Goal: Task Accomplishment & Management: Manage account settings

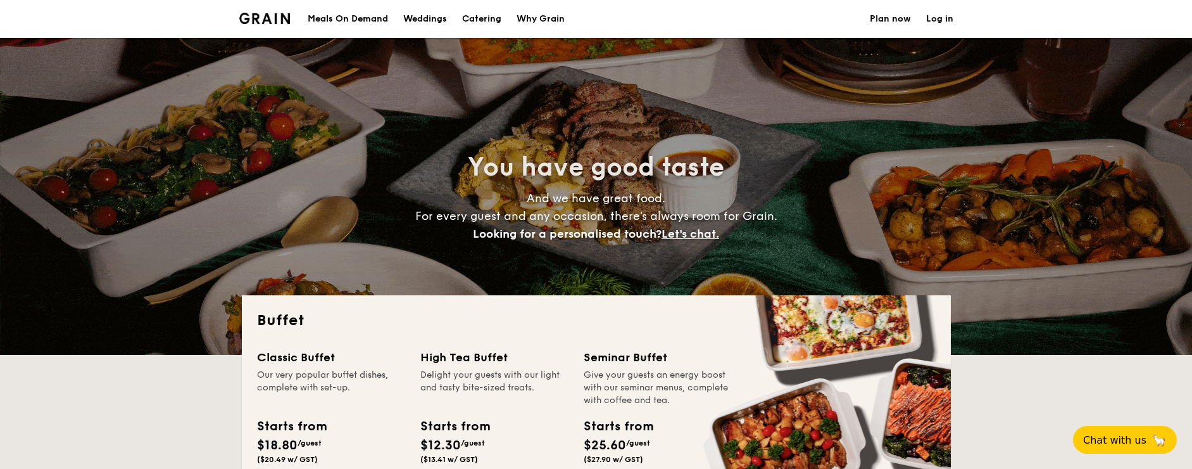
select select
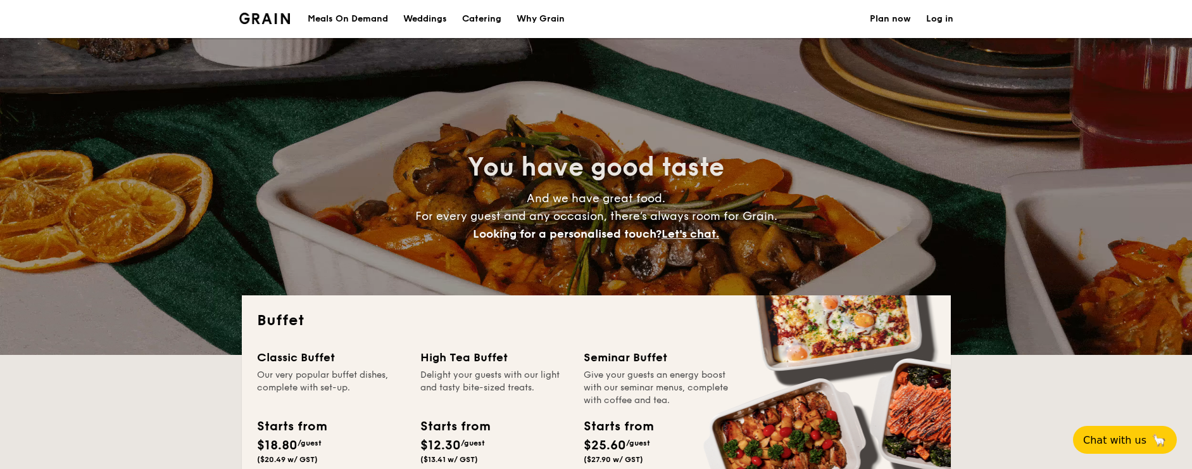
click at [330, 14] on div "Meals On Demand" at bounding box center [348, 19] width 80 height 38
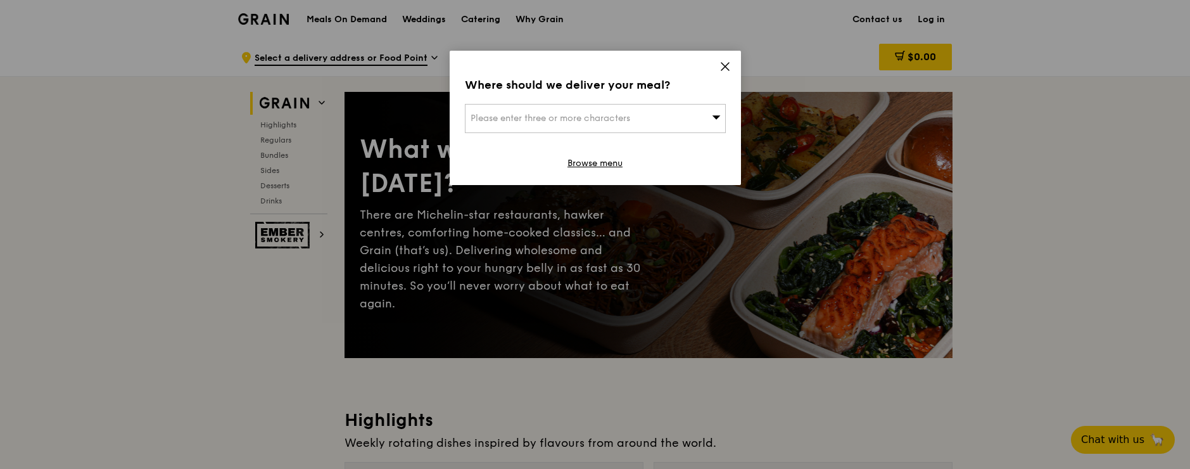
click at [724, 63] on icon at bounding box center [724, 66] width 11 height 11
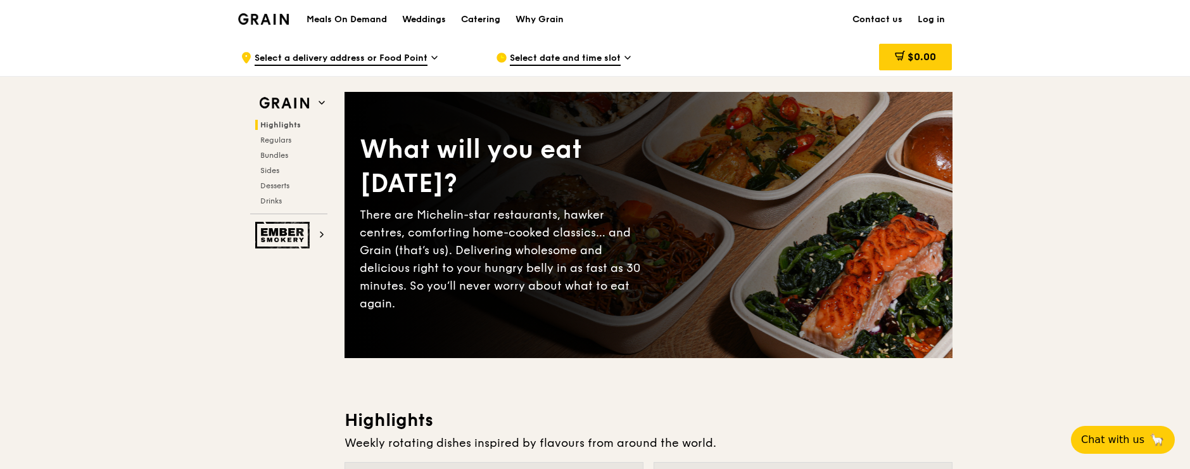
click at [926, 21] on link "Log in" at bounding box center [931, 20] width 42 height 38
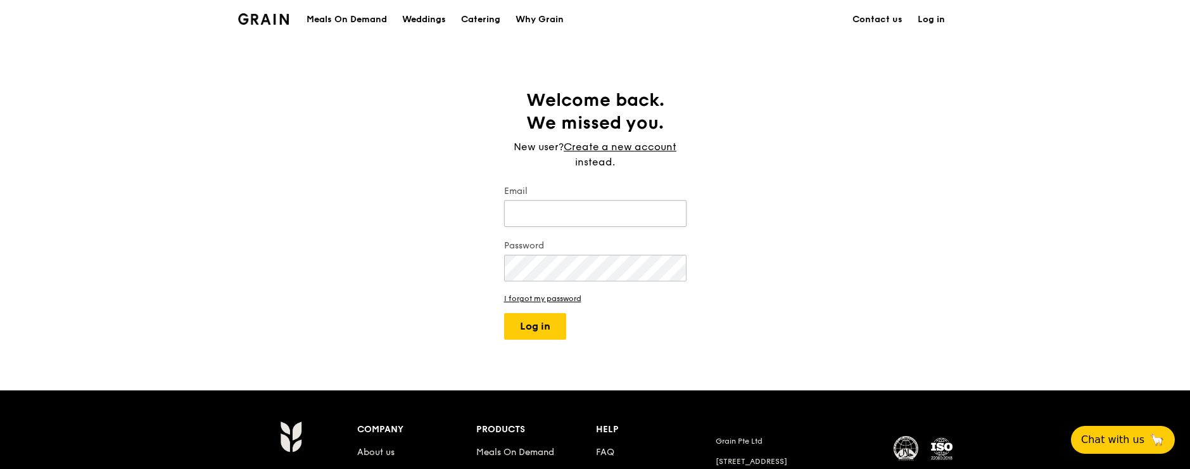
type input "[EMAIL_ADDRESS][DOMAIN_NAME]"
click at [517, 331] on button "Log in" at bounding box center [535, 326] width 62 height 27
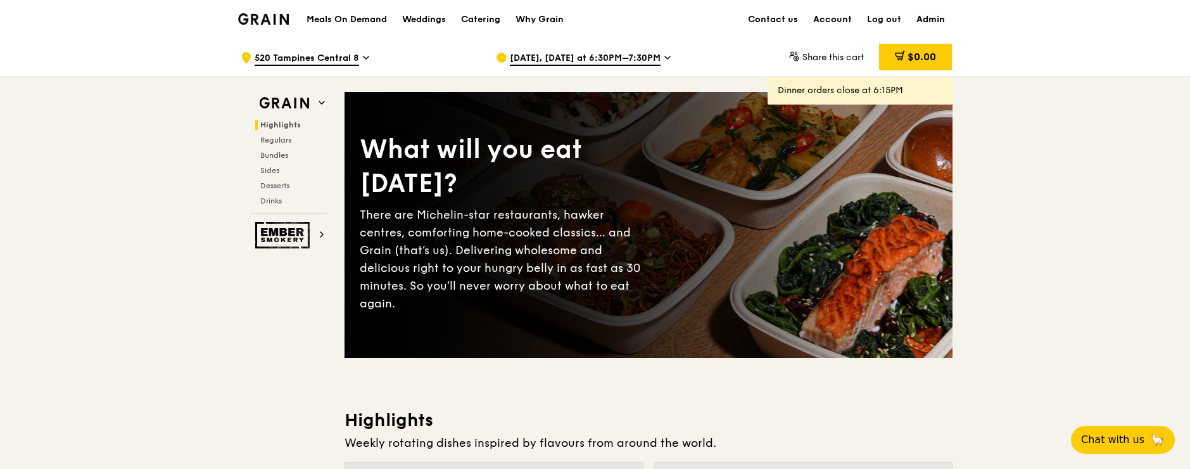
click at [939, 23] on link "Admin" at bounding box center [931, 20] width 44 height 38
select select "100"
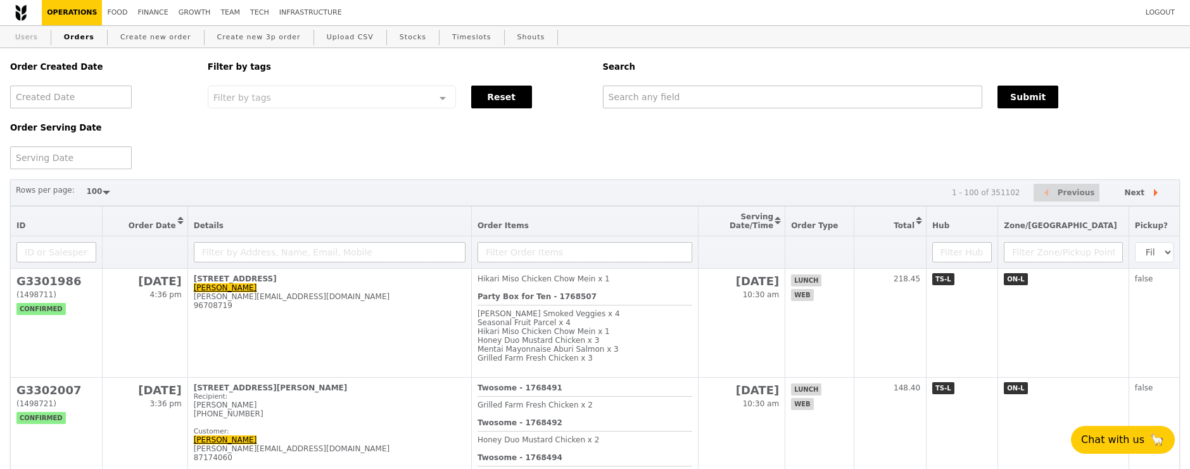
click at [37, 36] on link "Users" at bounding box center [26, 37] width 33 height 23
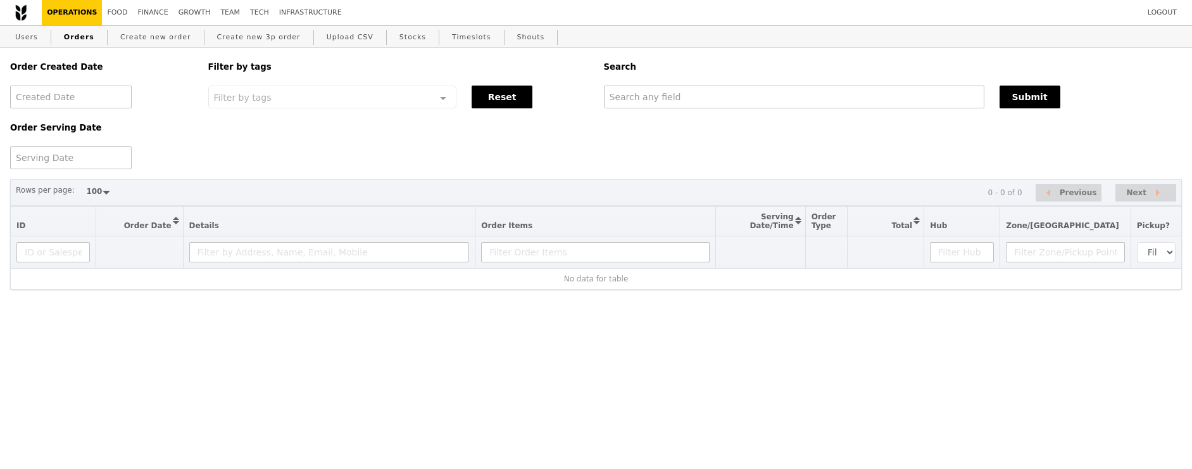
select select "100"
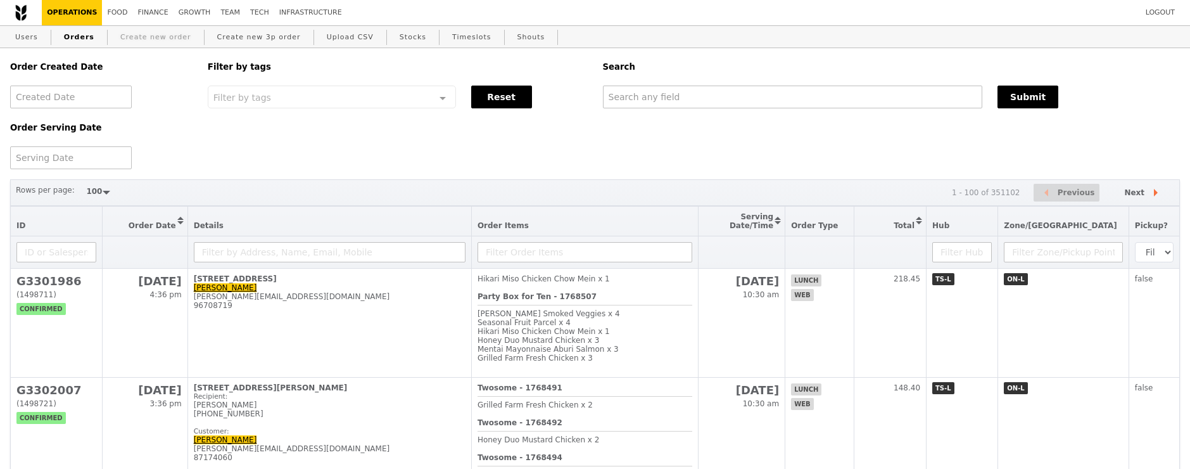
click at [162, 35] on link "Create new order" at bounding box center [155, 37] width 81 height 23
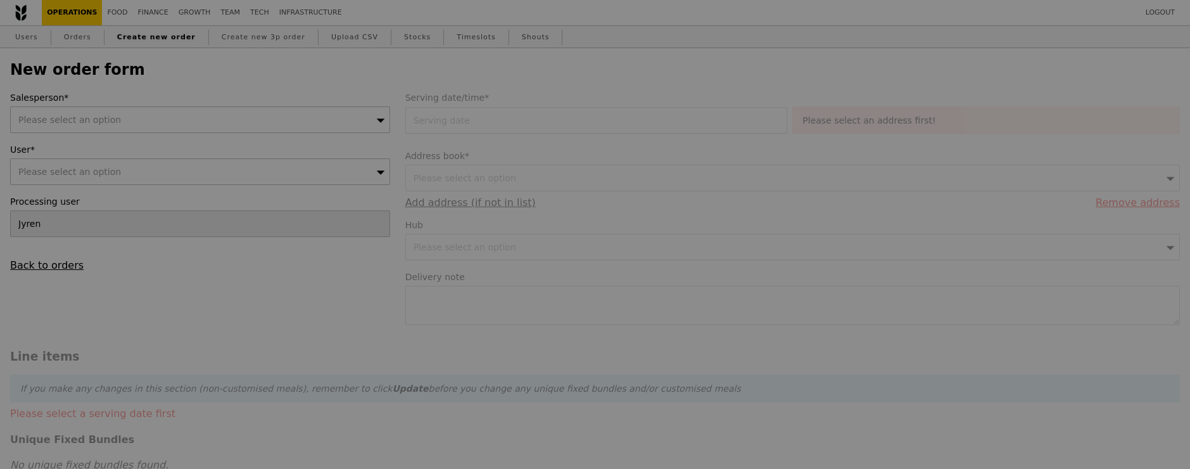
type input "Confirm"
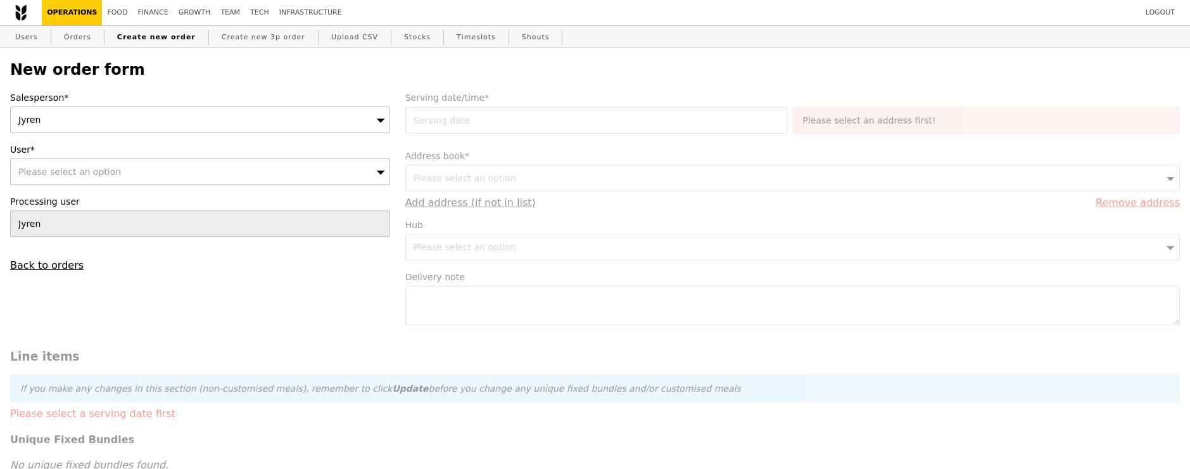
click at [290, 167] on div "Please select an option" at bounding box center [200, 171] width 380 height 27
paste input "nidhi.dhruv@moodys.com"
type input "nidhi.dhruv@moodys.com"
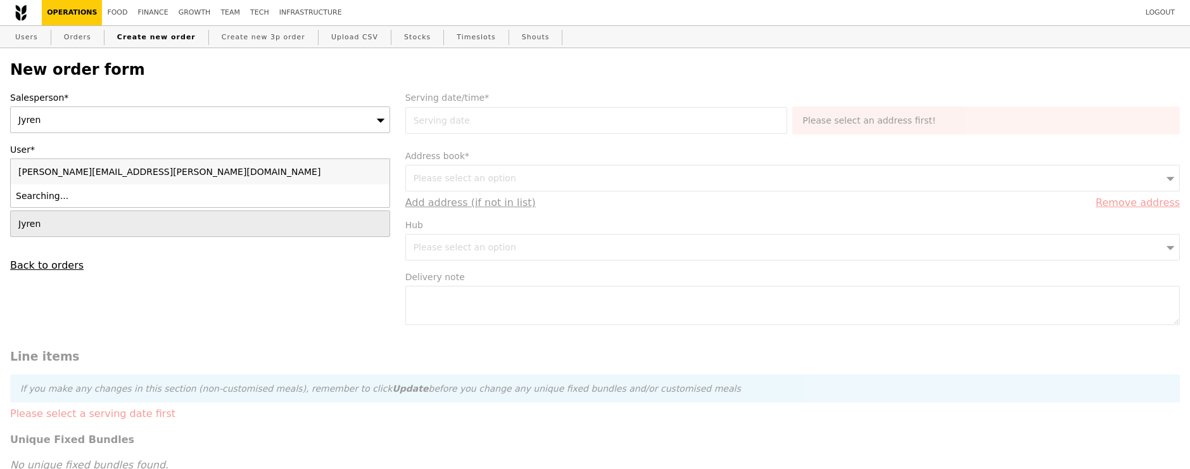
type input "Confirm"
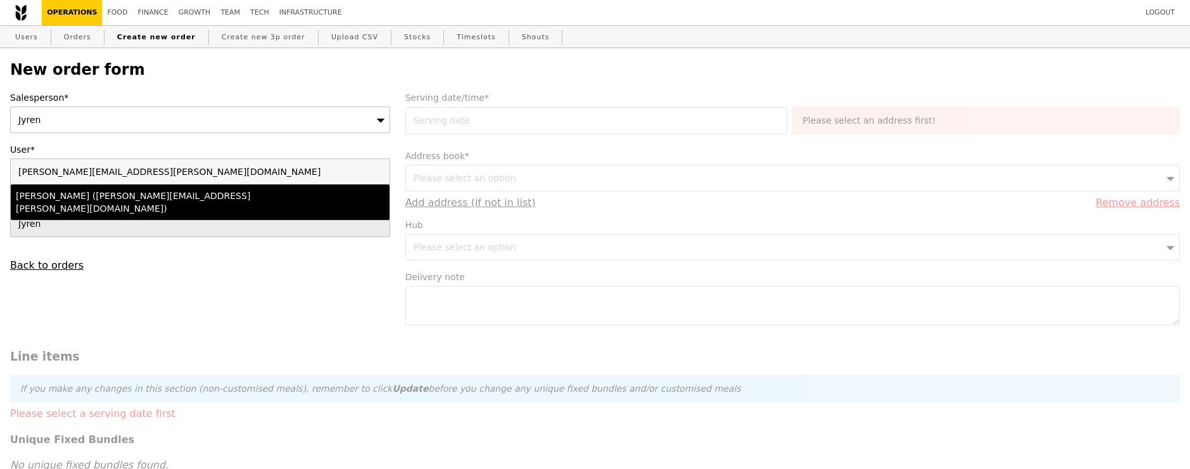
type input "nidhi.dhruv@moodys.com"
click at [194, 196] on div "Nidhi Dhruv (nidhi.dhruv@moodys.com)" at bounding box center [154, 201] width 276 height 25
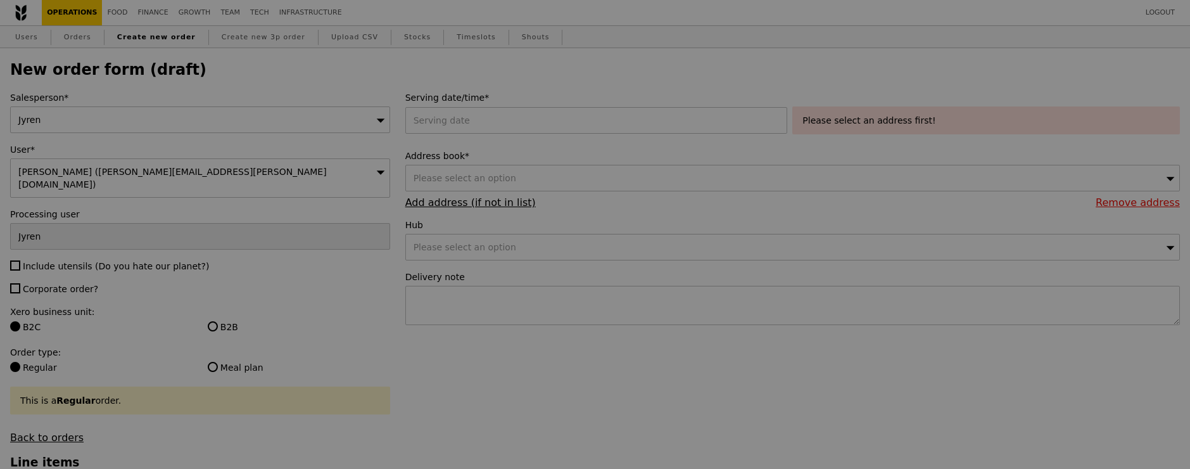
type input "Confirm"
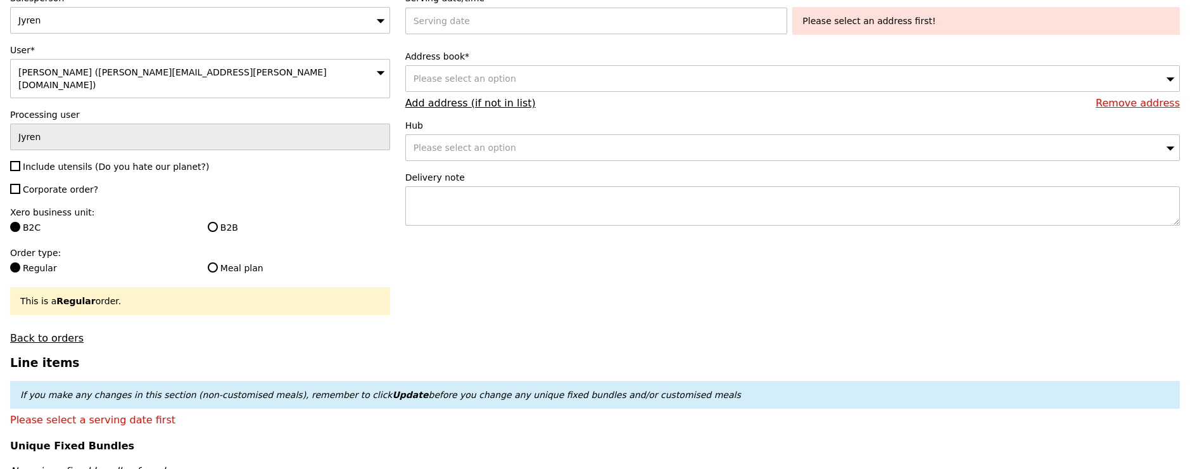
scroll to position [100, 0]
click at [12, 160] on input "Include utensils (Do you hate our planet?)" at bounding box center [15, 165] width 10 height 10
checkbox input "true"
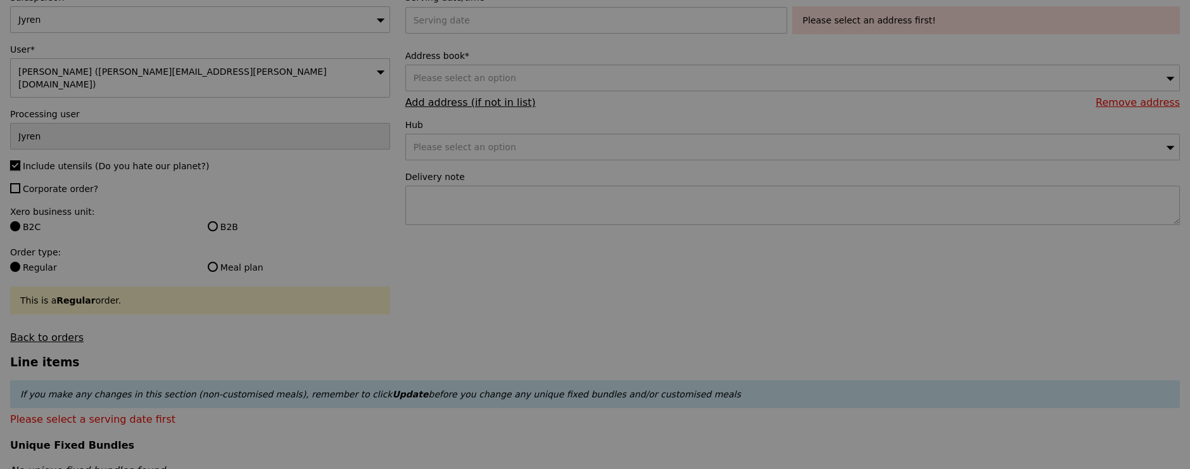
type input "Confirm"
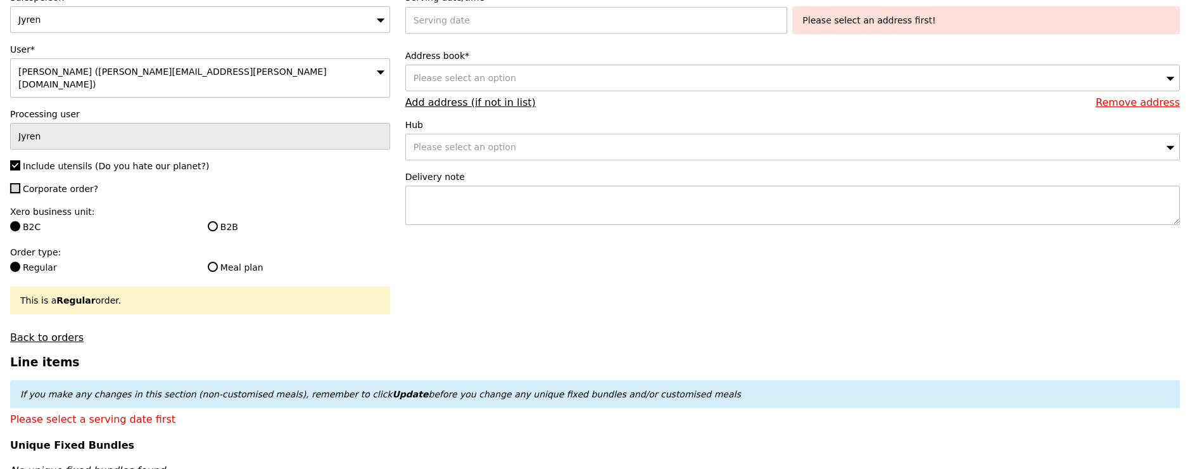
click at [14, 183] on input "Corporate order?" at bounding box center [15, 188] width 10 height 10
checkbox input "true"
click at [220, 220] on label "B2B" at bounding box center [299, 226] width 182 height 13
click at [218, 221] on input "B2B" at bounding box center [213, 226] width 10 height 10
radio input "true"
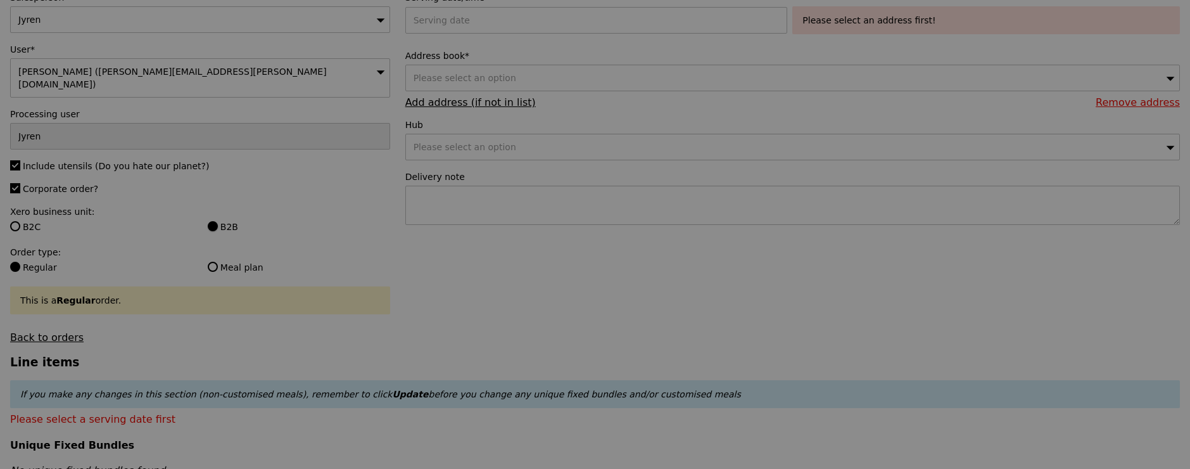
type input "Confirm"
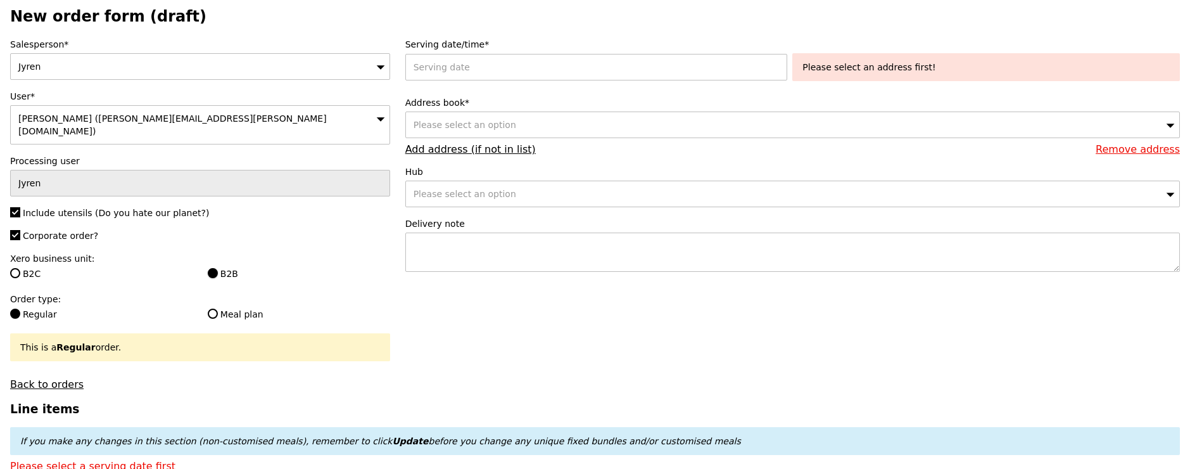
scroll to position [0, 0]
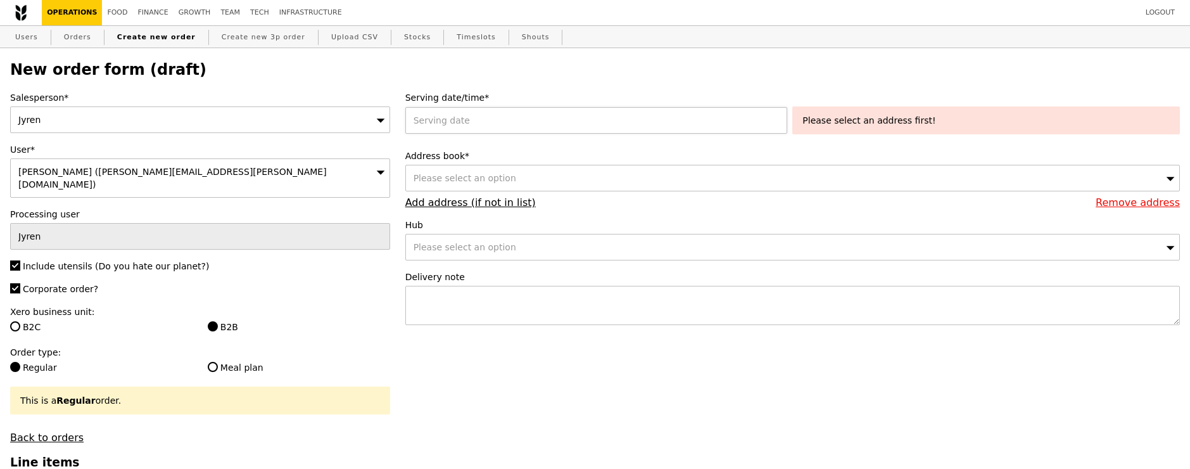
click at [528, 115] on div at bounding box center [599, 120] width 388 height 27
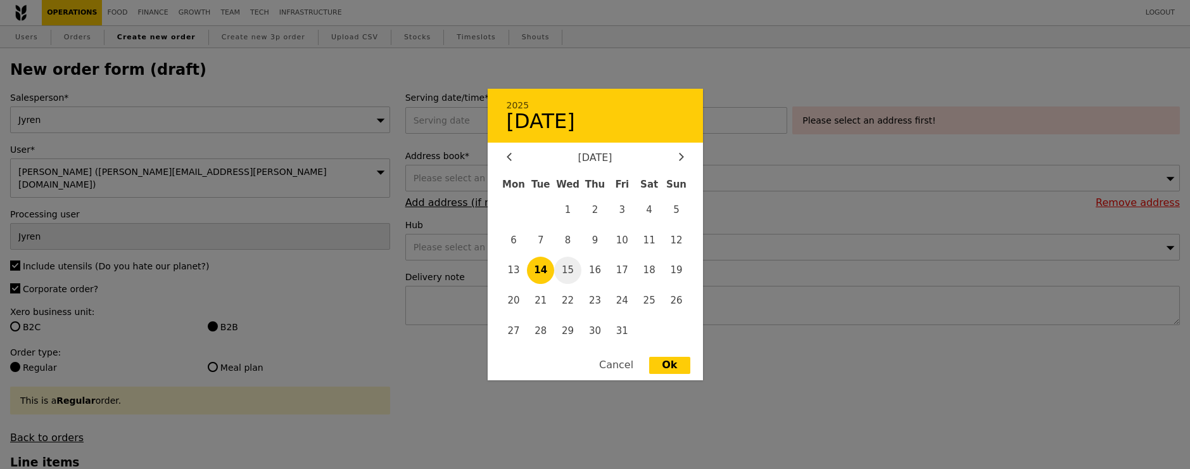
click at [571, 271] on span "15" at bounding box center [567, 269] width 27 height 27
type input "15 Oct 2025"
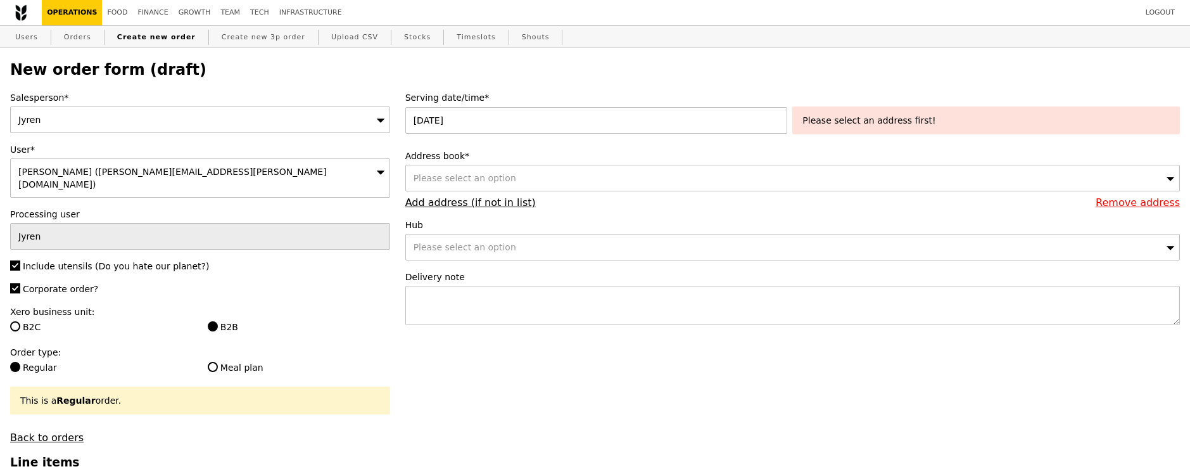
click at [906, 122] on div "Please select an address first!" at bounding box center [985, 120] width 367 height 13
click at [749, 170] on div "Please select an option" at bounding box center [792, 178] width 775 height 27
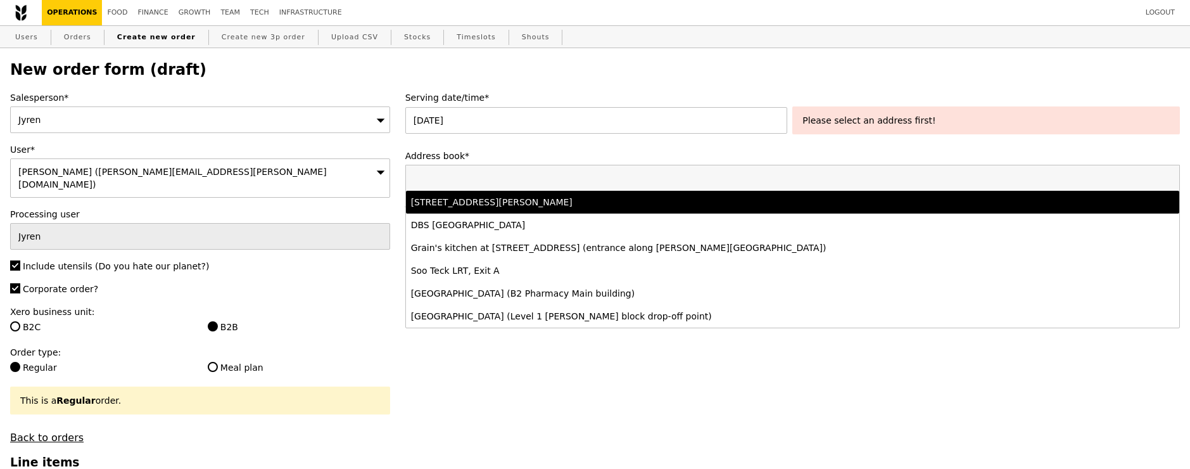
click at [721, 199] on div "71 Robinson Road, #5-01/02, Singapore 068895" at bounding box center [697, 202] width 572 height 13
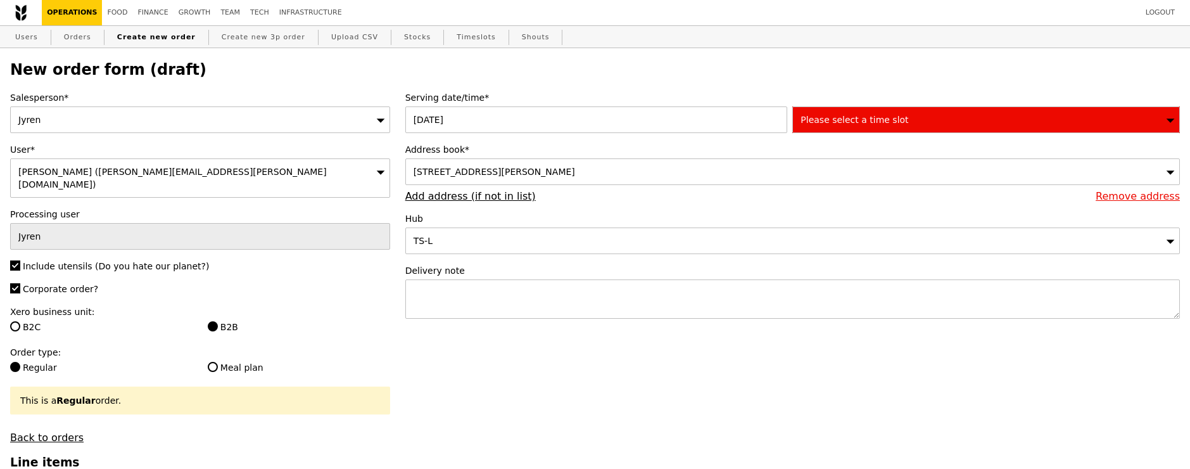
click at [920, 118] on div "Please select a time slot" at bounding box center [986, 119] width 388 height 27
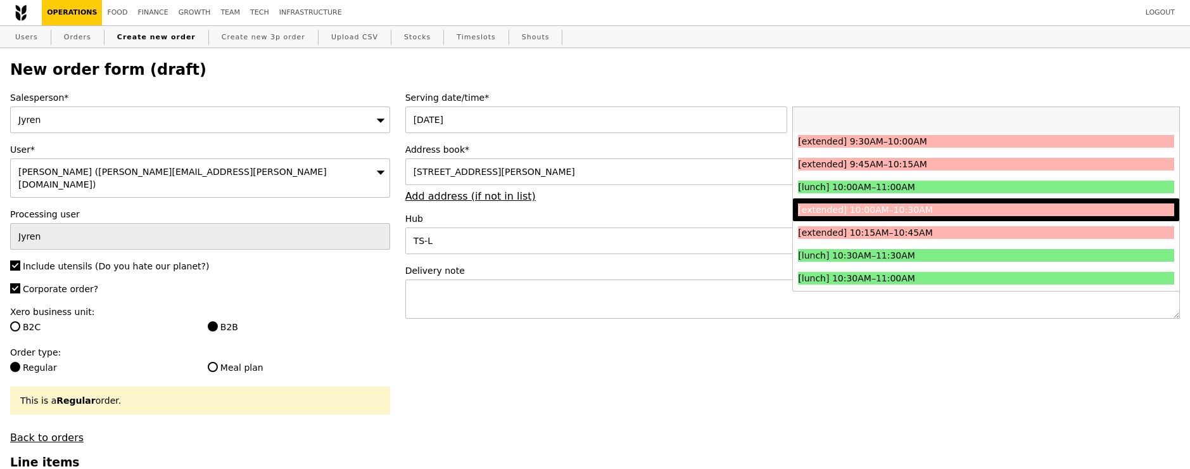
scroll to position [211, 0]
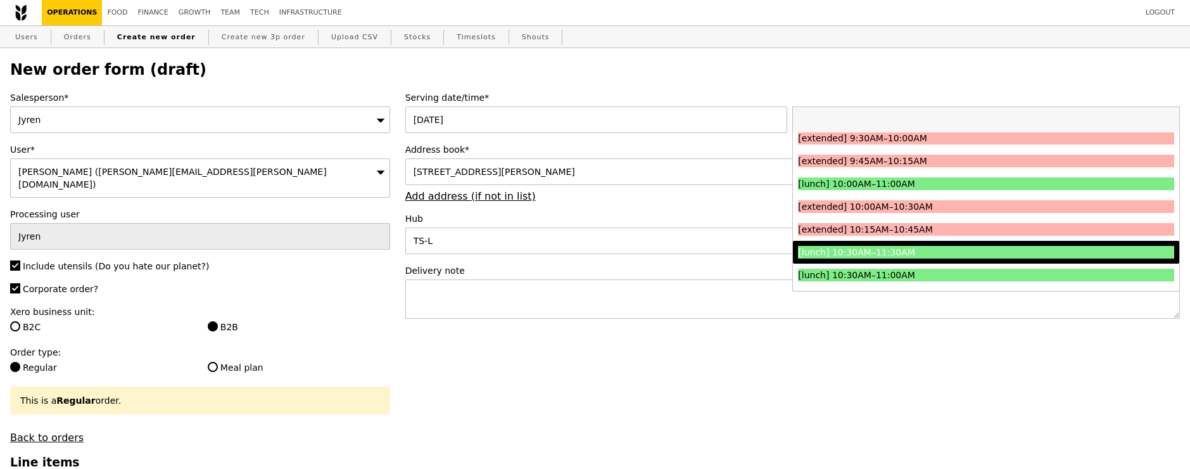
click at [905, 259] on li "[lunch] 10:30AM–11:30AM" at bounding box center [986, 252] width 386 height 23
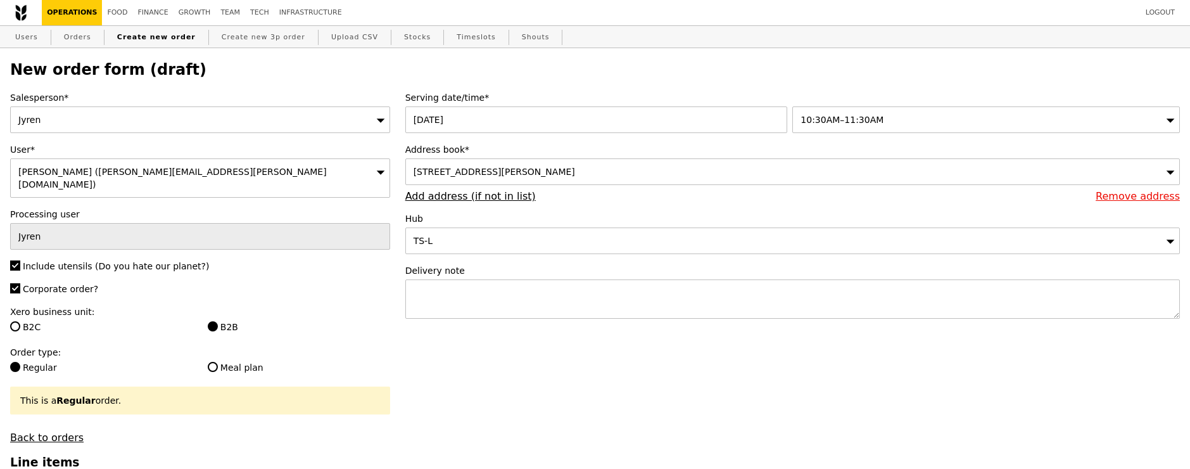
type input "Confirm"
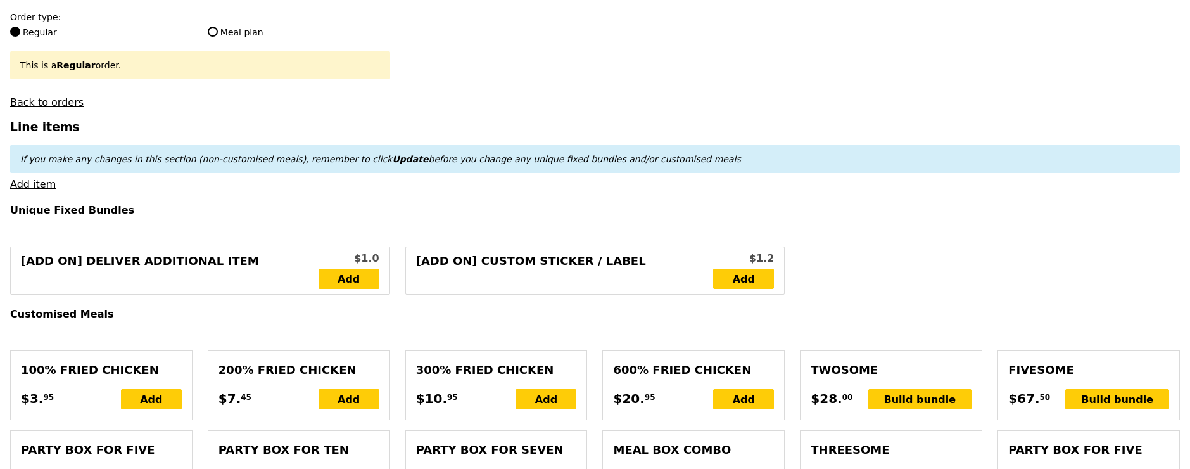
scroll to position [336, 0]
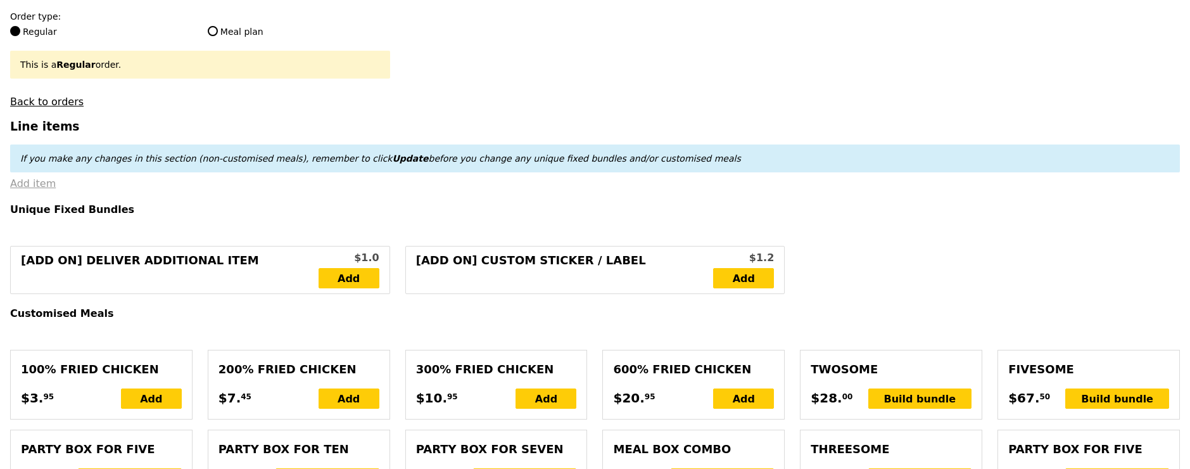
click at [40, 177] on link "Add item" at bounding box center [33, 183] width 46 height 12
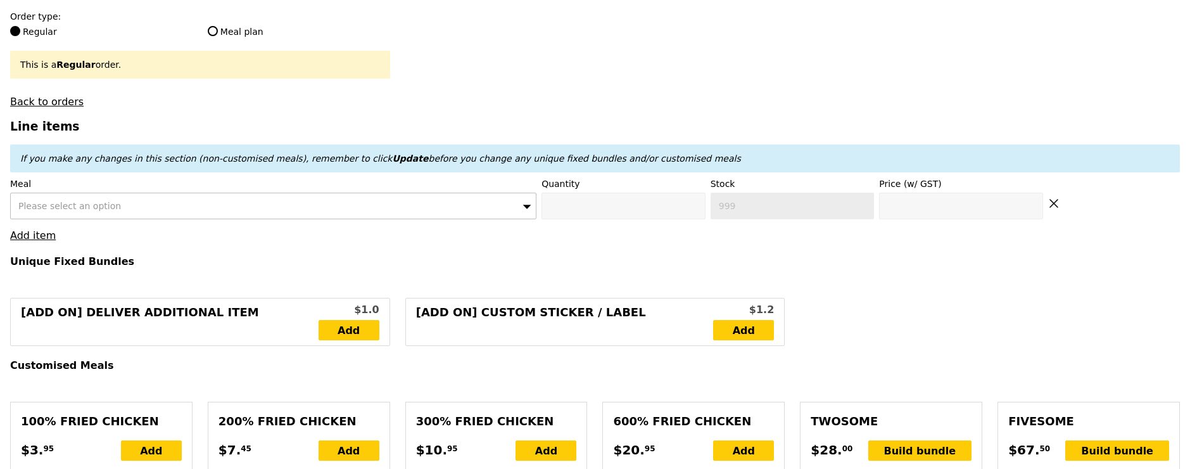
click at [240, 193] on div "Please select an option" at bounding box center [273, 206] width 526 height 27
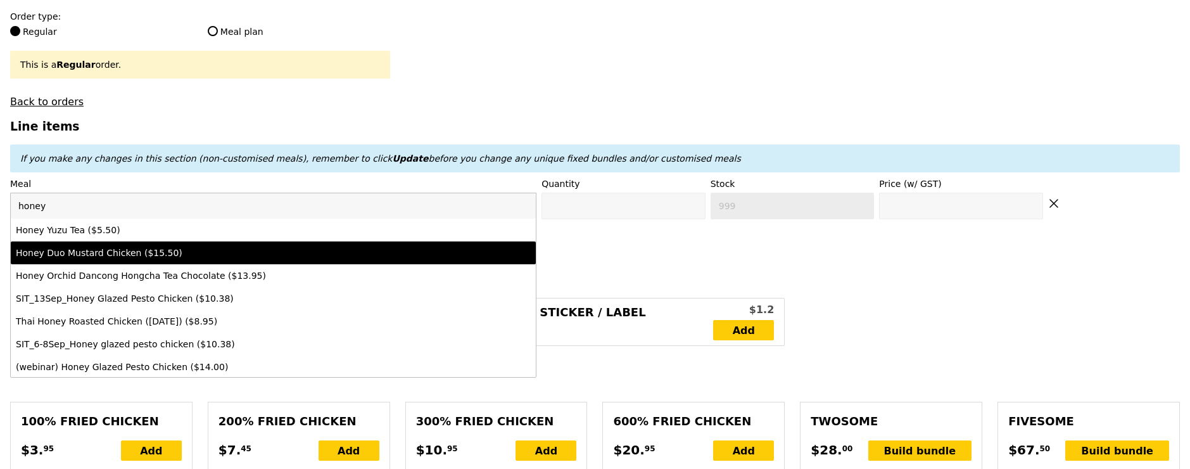
type input "honey"
click at [210, 246] on div "Honey Duo Mustard Chicken ($15.50)" at bounding box center [209, 252] width 386 height 13
type input "Confirm anyway"
type input "0"
type input "400"
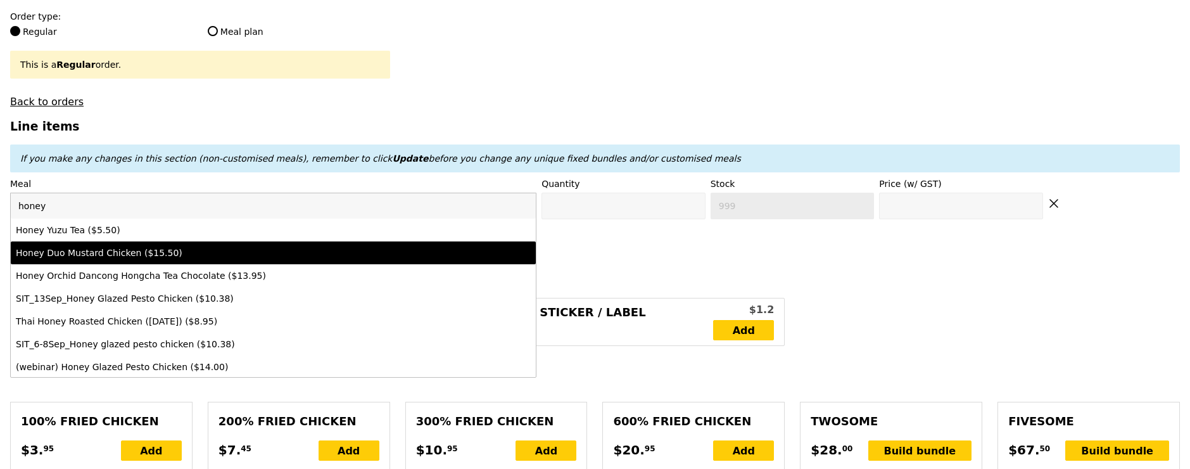
type input "15.5"
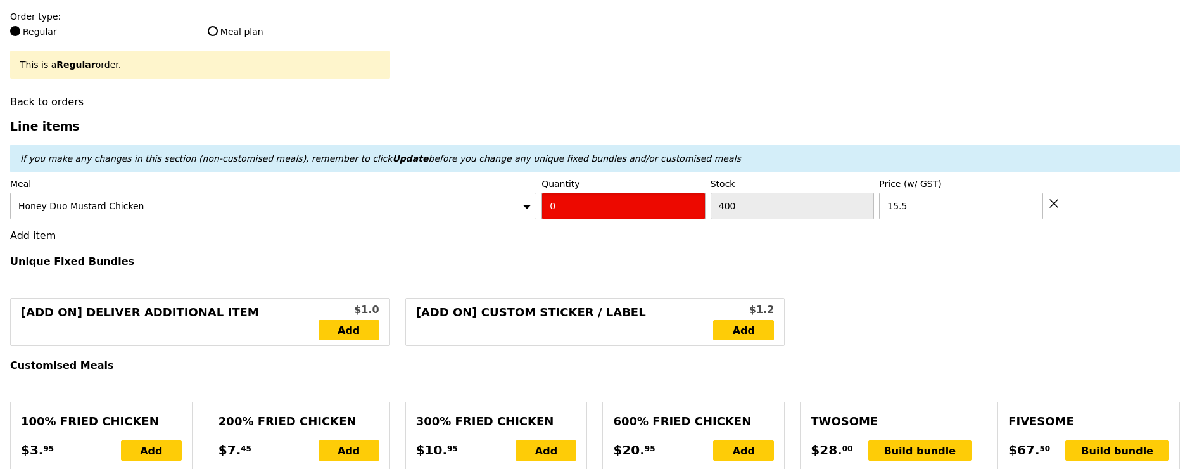
click at [592, 202] on input "0" at bounding box center [623, 206] width 164 height 27
type input "Confirm"
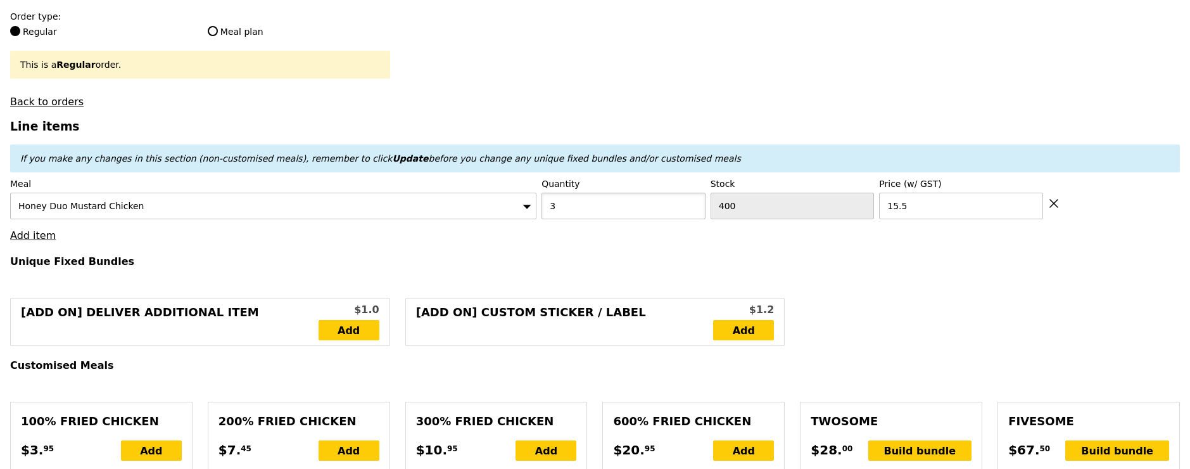
type input "3"
click at [598, 198] on input "3" at bounding box center [623, 206] width 164 height 27
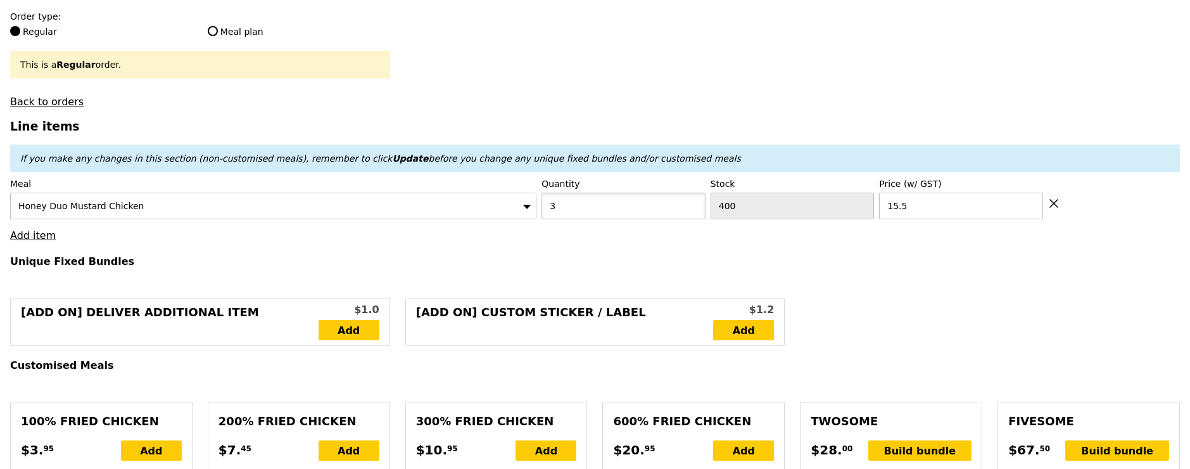
type input "Confirm anyway"
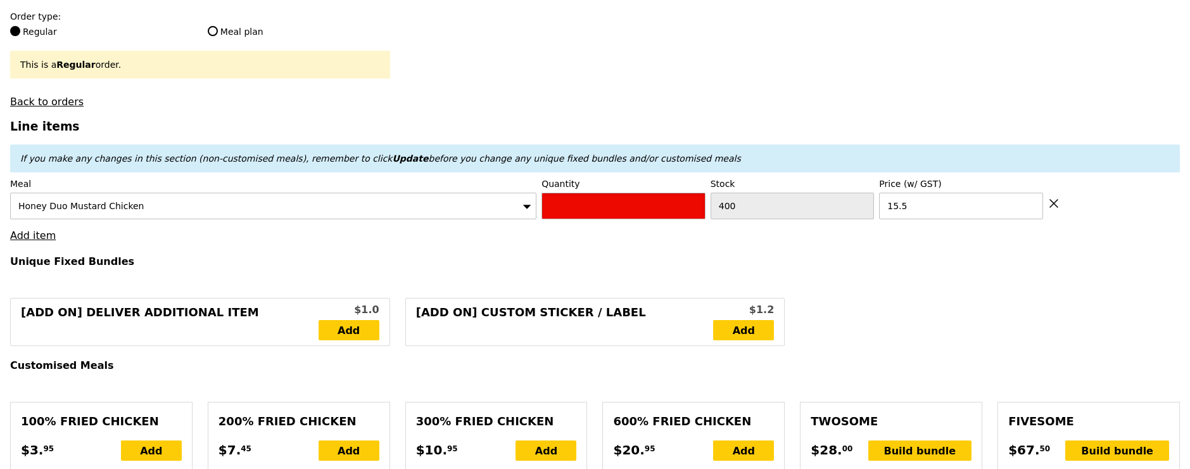
type input "Confirm"
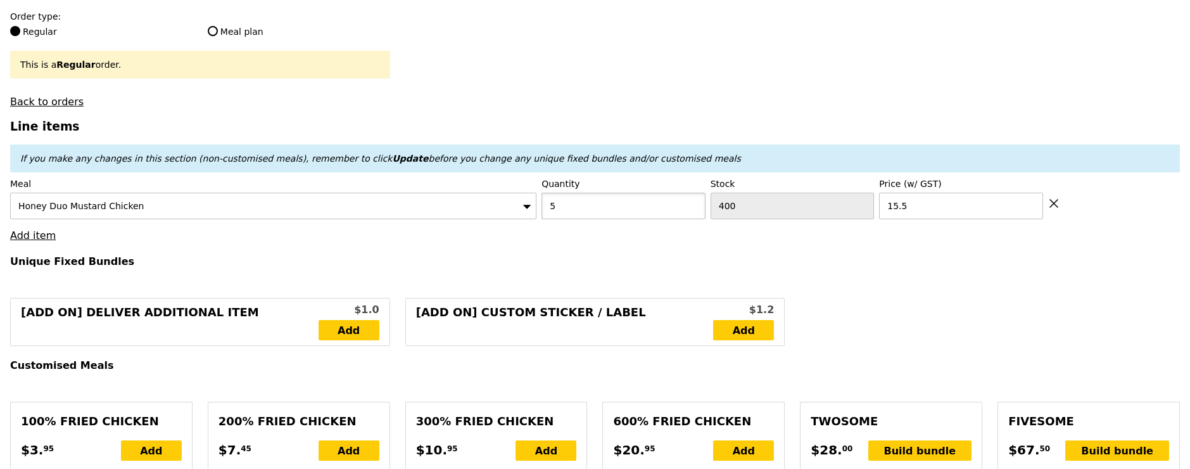
type input "5"
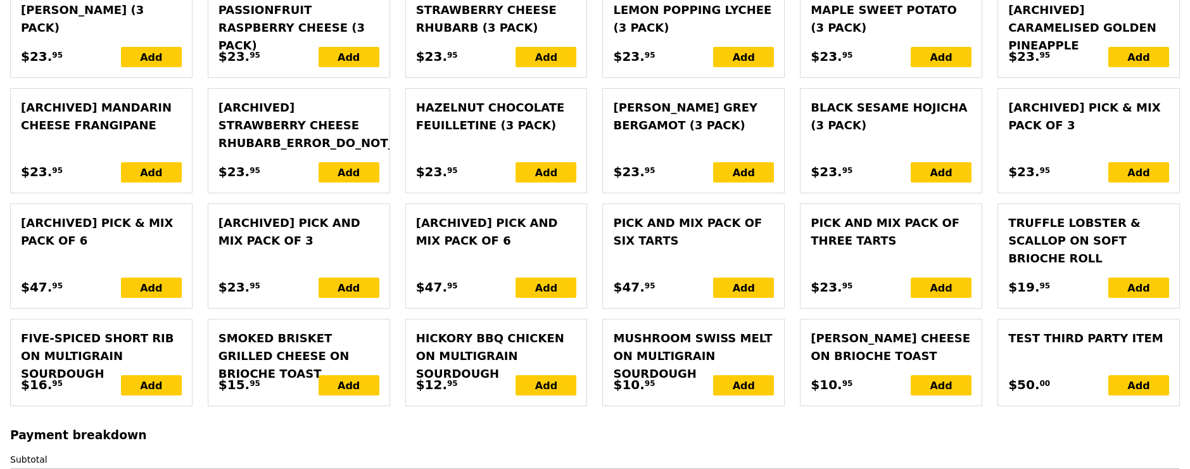
type input "Loading..."
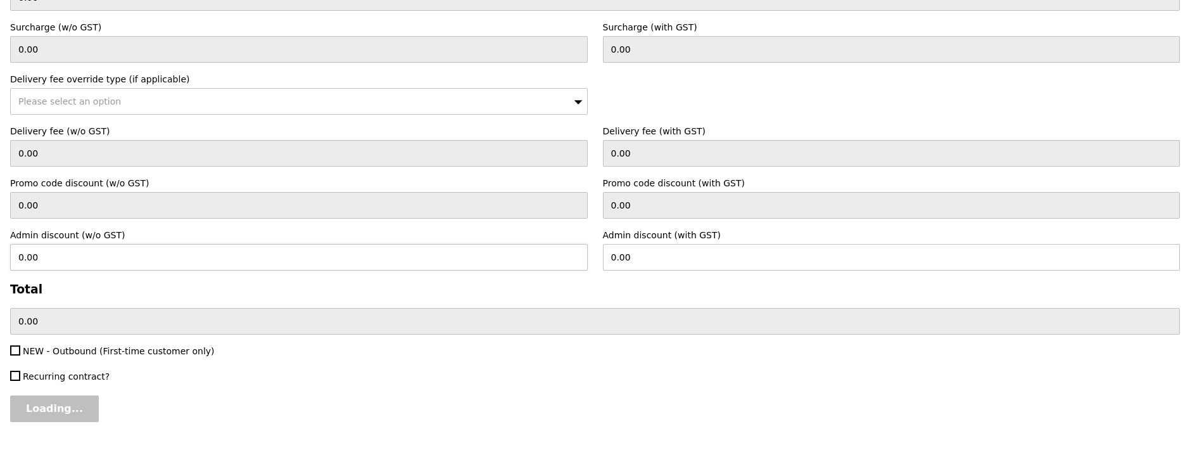
type input "77.50"
type input "1.79"
type input "1.95"
type input "5.50"
type input "6.00"
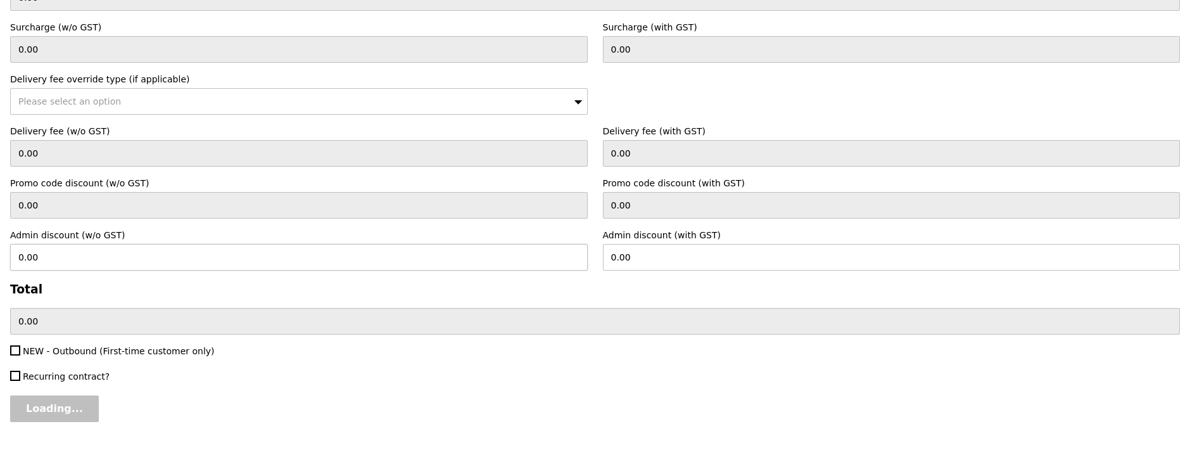
type input "85.45"
type input "Confirm"
click at [15, 345] on input "NEW - Outbound (First-time customer only)" at bounding box center [15, 350] width 10 height 10
checkbox input "true"
click at [51, 395] on input "Confirm" at bounding box center [48, 408] width 77 height 27
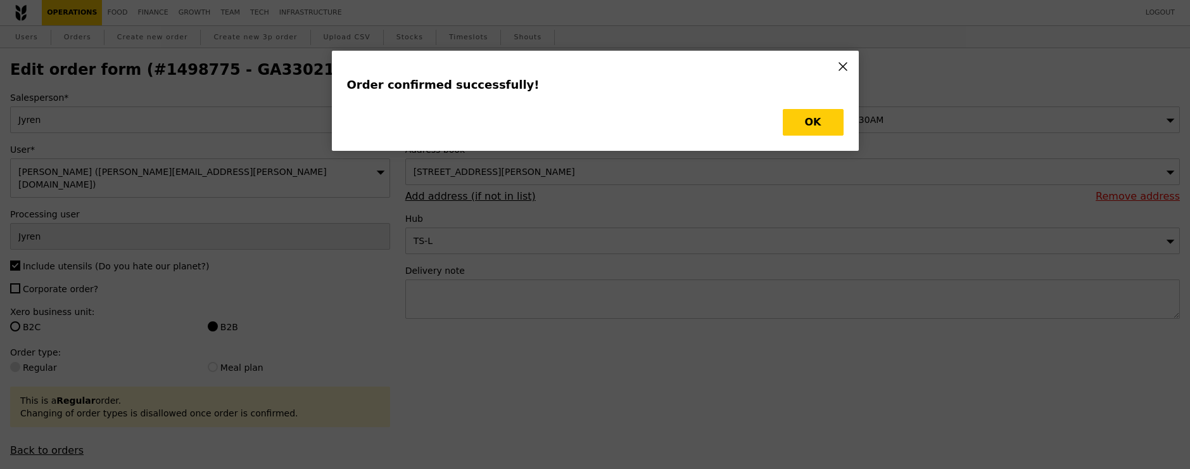
type input "Loading..."
checkbox input "false"
type input "15.50"
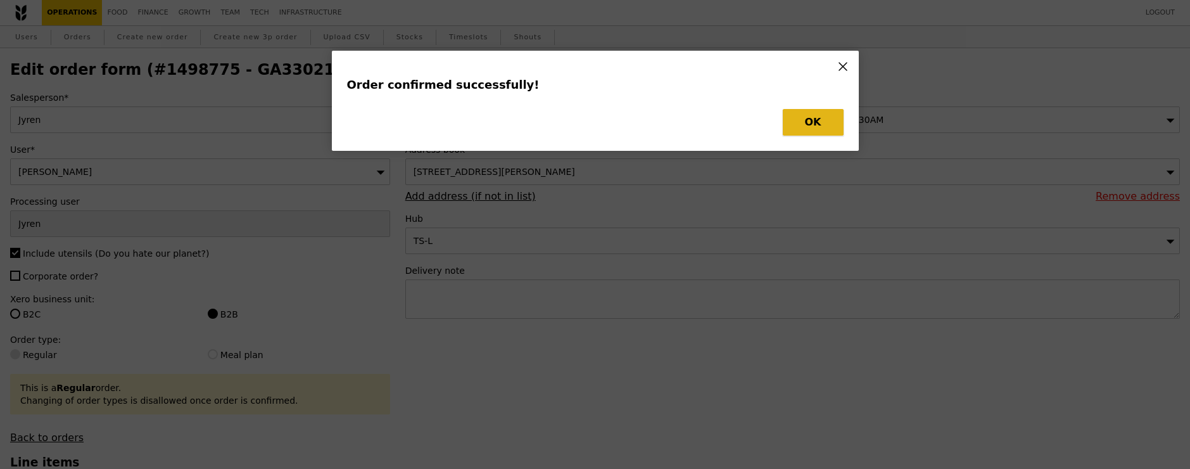
click at [818, 118] on button "OK" at bounding box center [813, 122] width 61 height 27
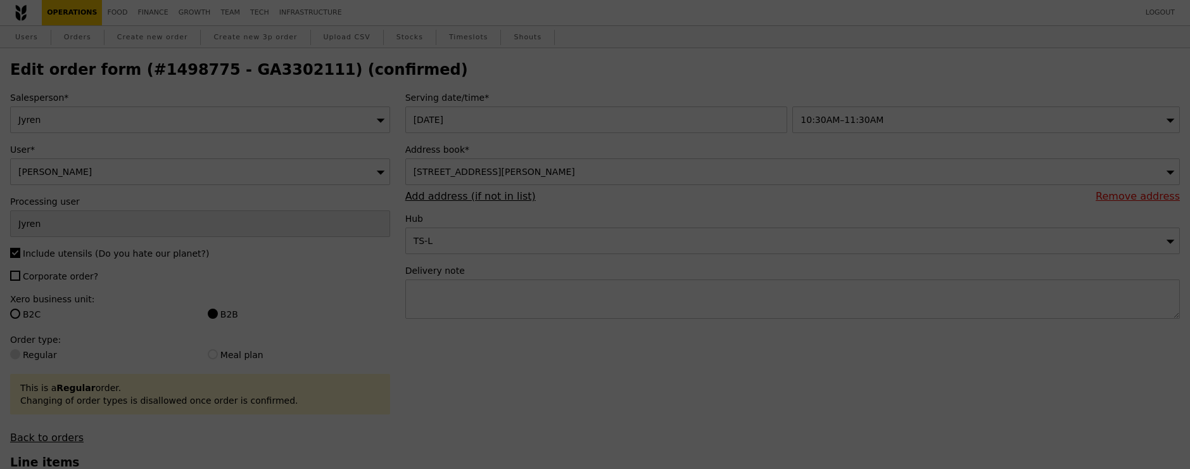
type input "395"
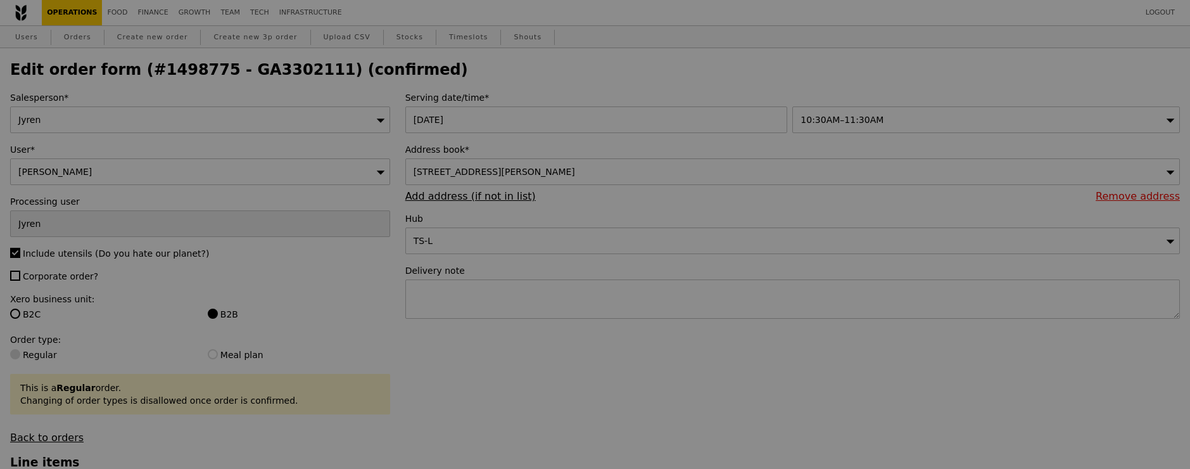
type input "Update"
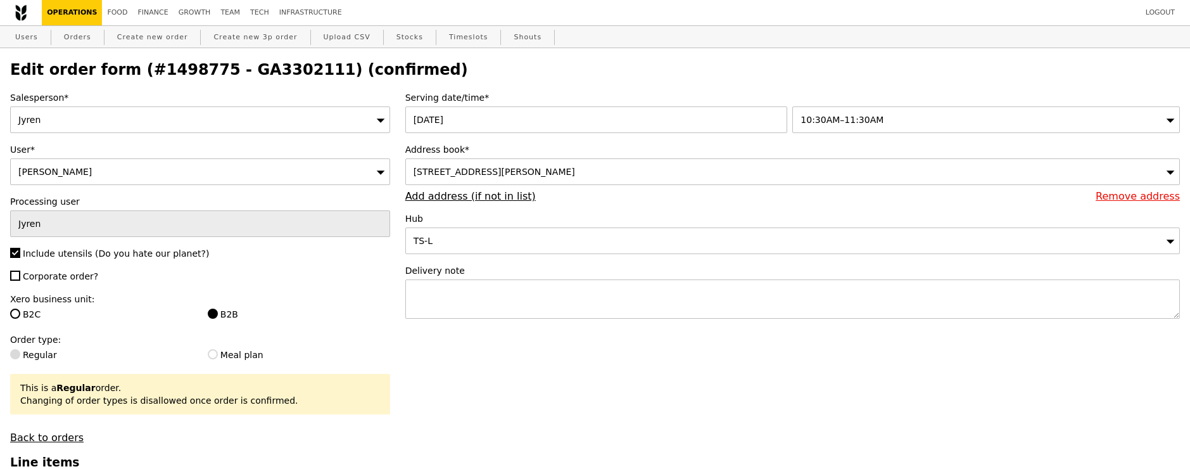
click at [20, 270] on label "Corporate order?" at bounding box center [200, 276] width 380 height 13
click at [20, 270] on input "Corporate order?" at bounding box center [15, 275] width 10 height 10
checkbox input "true"
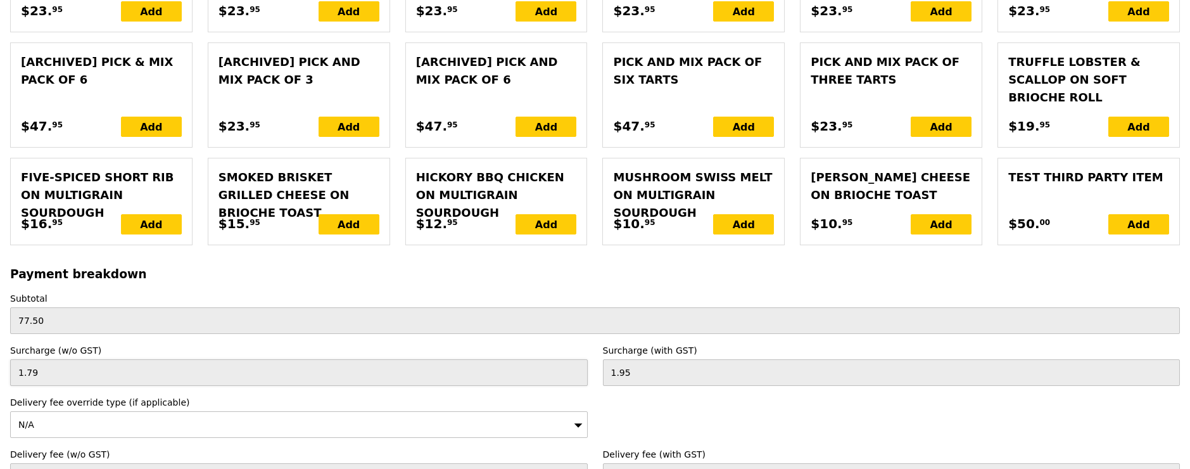
scroll to position [2910, 0]
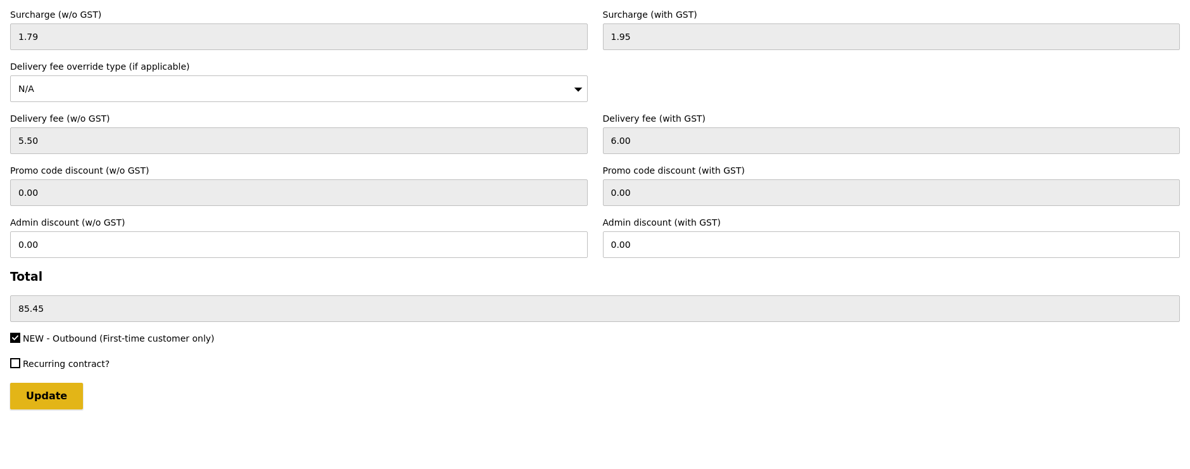
click at [39, 399] on input "Update" at bounding box center [46, 396] width 73 height 27
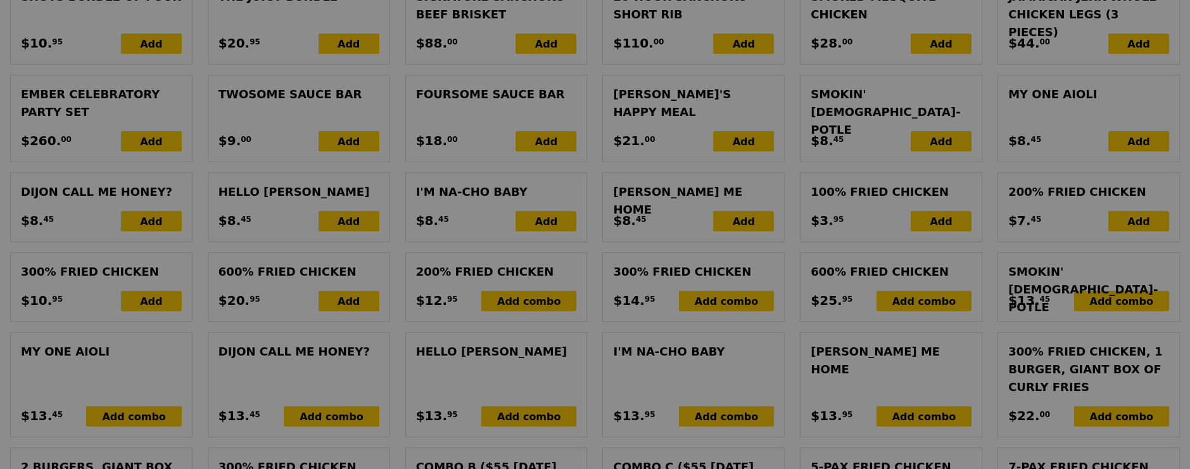
scroll to position [748, 0]
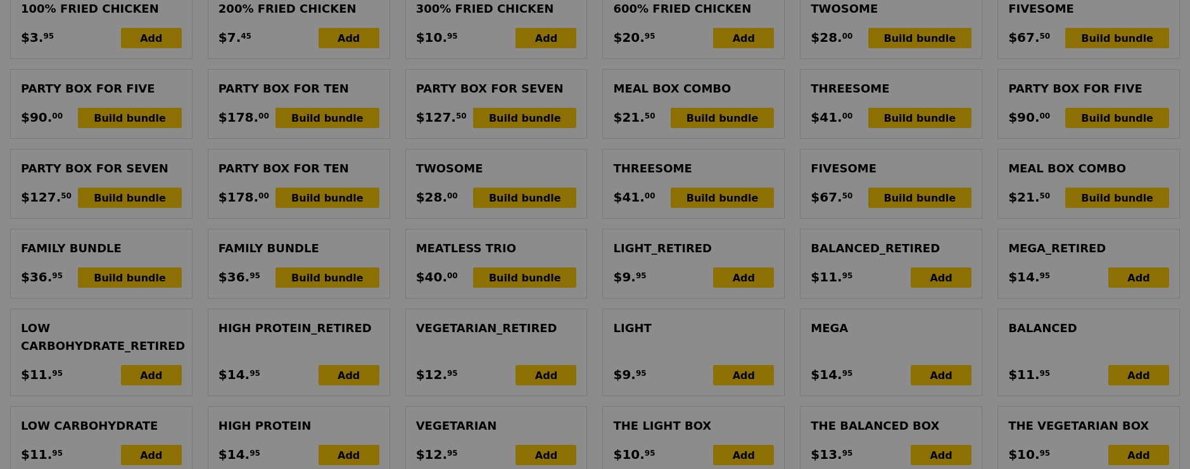
type input "Update"
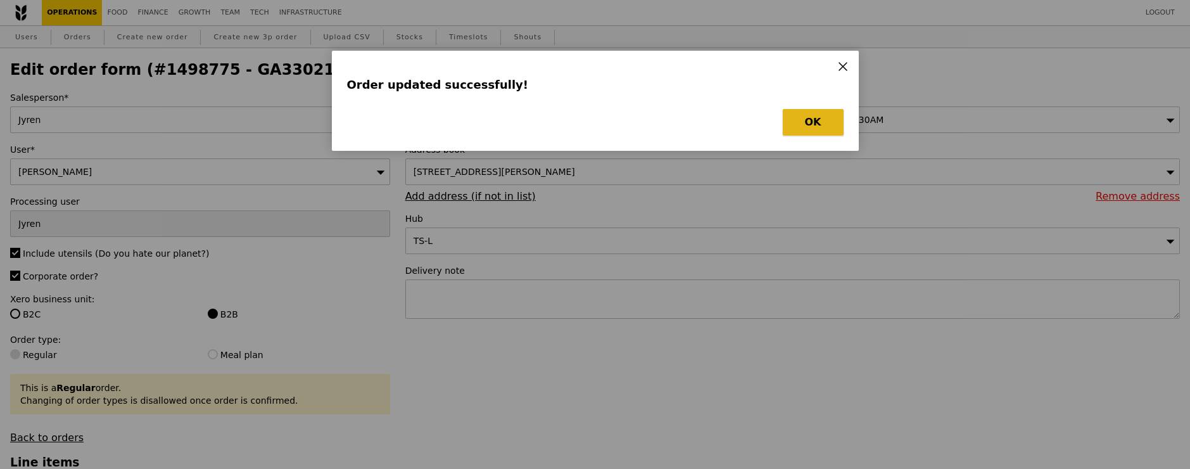
click at [809, 126] on button "OK" at bounding box center [813, 122] width 61 height 27
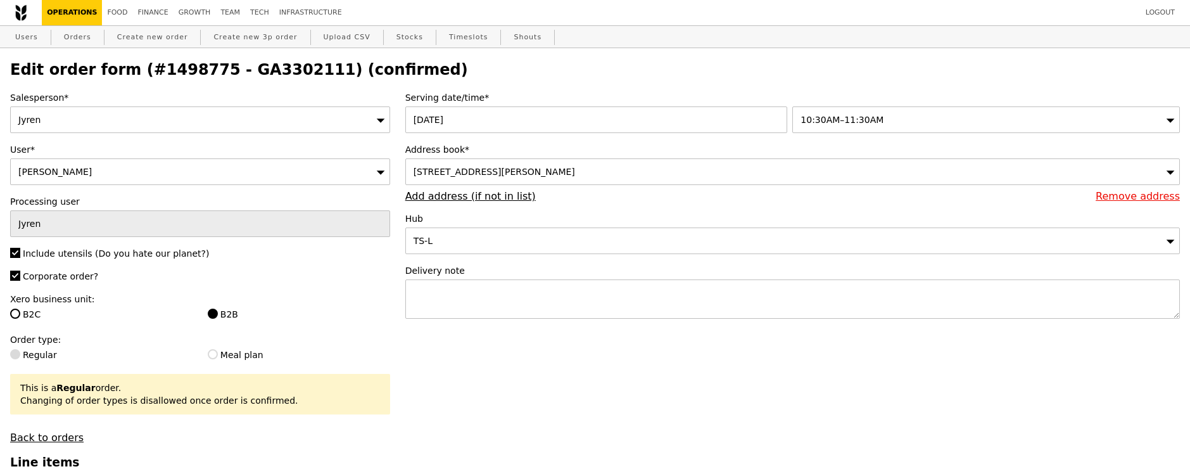
click at [76, 13] on link "Operations" at bounding box center [72, 12] width 60 height 25
select select "100"
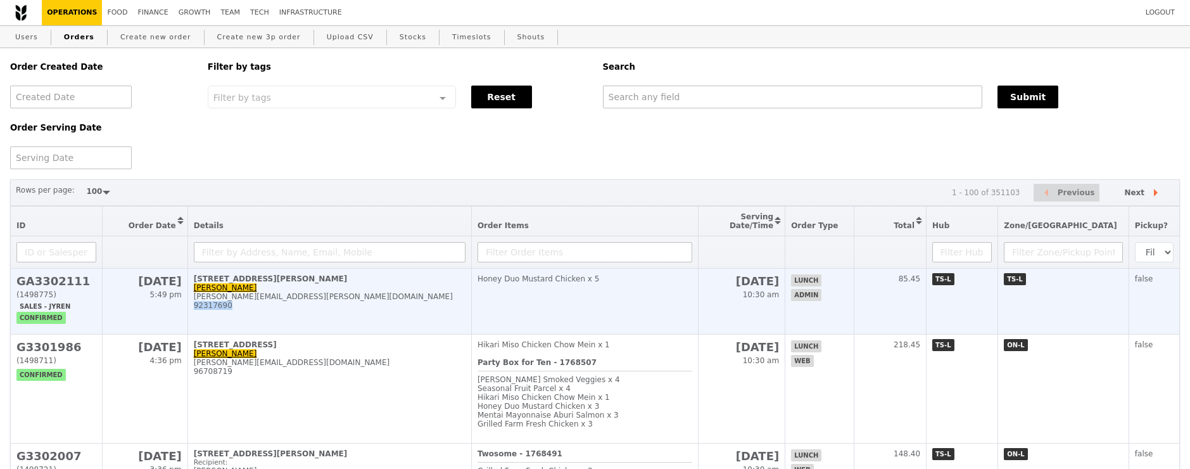
drag, startPoint x: 236, startPoint y: 309, endPoint x: 193, endPoint y: 308, distance: 42.4
click at [193, 308] on td "71 Robinson Road, #5-01/02 Nidhi Dhruv nidhi.dhruv@moodys.com 92317690" at bounding box center [329, 302] width 284 height 66
click at [230, 310] on div "92317690" at bounding box center [330, 305] width 272 height 9
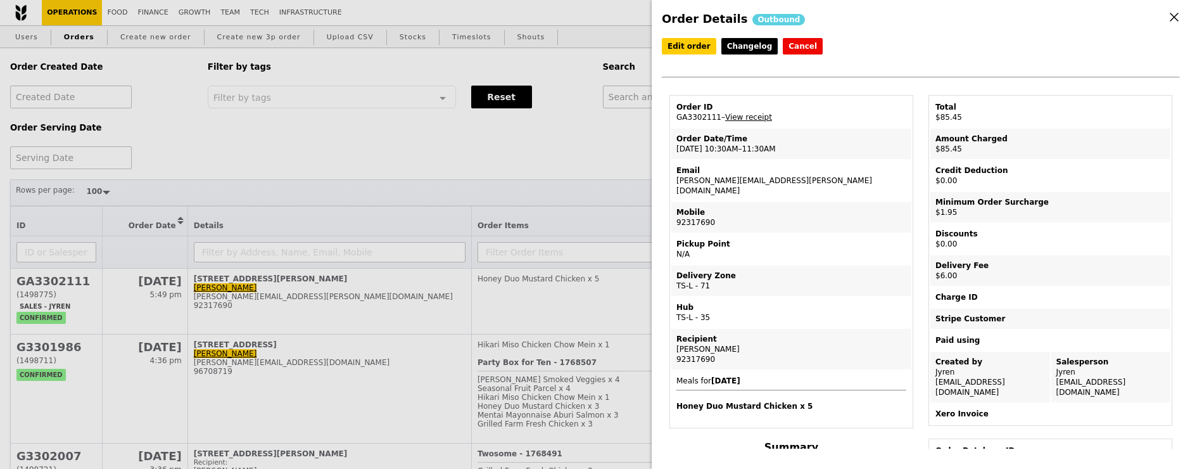
drag, startPoint x: 678, startPoint y: 210, endPoint x: 727, endPoint y: 210, distance: 49.4
click at [727, 210] on td "Mobile 92317690" at bounding box center [791, 217] width 240 height 30
copy td "92317690"
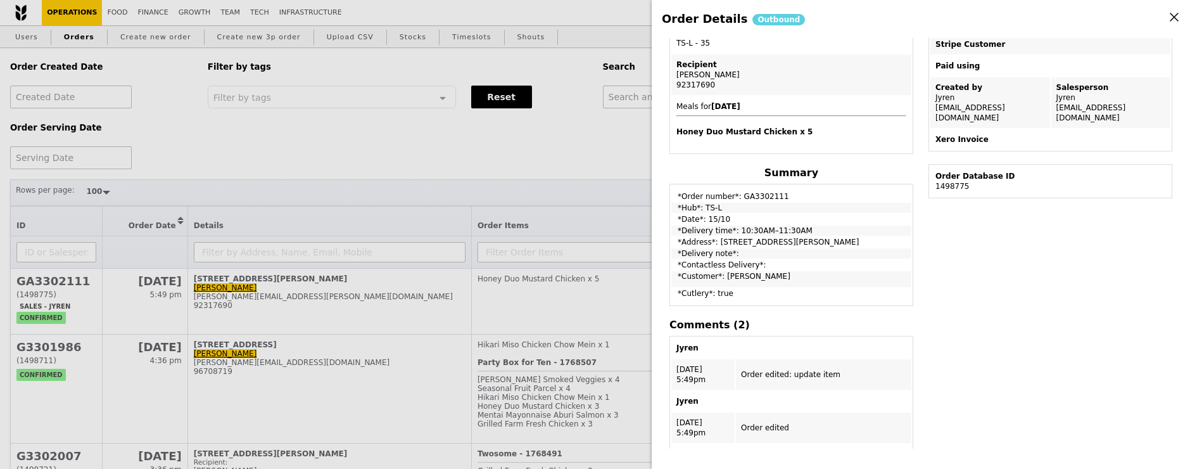
scroll to position [272, 0]
drag, startPoint x: 718, startPoint y: 230, endPoint x: 850, endPoint y: 230, distance: 132.4
click at [850, 239] on td "*Address*: 71 Robinson Road, #5-01/02" at bounding box center [791, 244] width 240 height 10
copy td "71 Robinson Road, #5-01/02"
click at [1175, 16] on icon at bounding box center [1174, 17] width 8 height 8
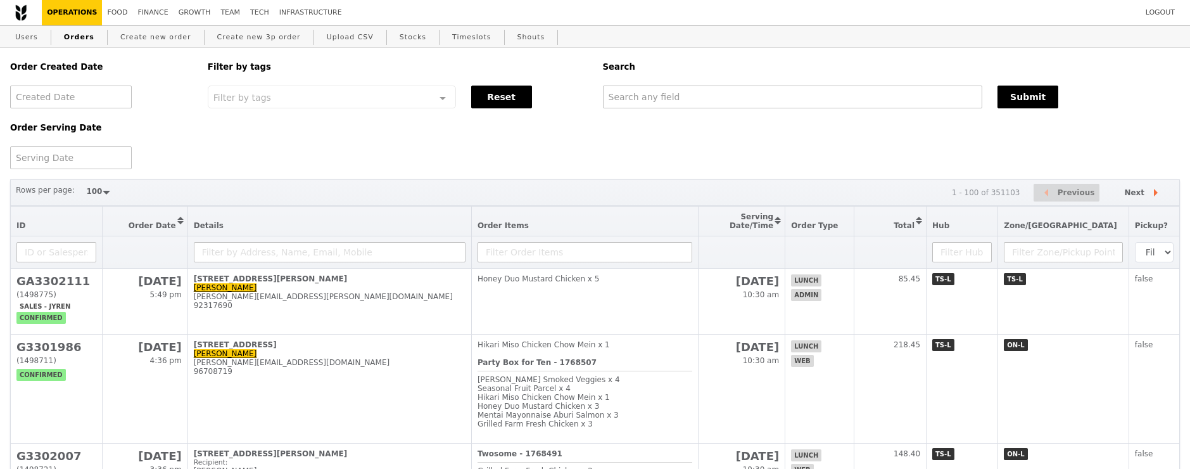
scroll to position [346, 0]
click at [162, 15] on link "Finance" at bounding box center [153, 12] width 41 height 25
select select "100"
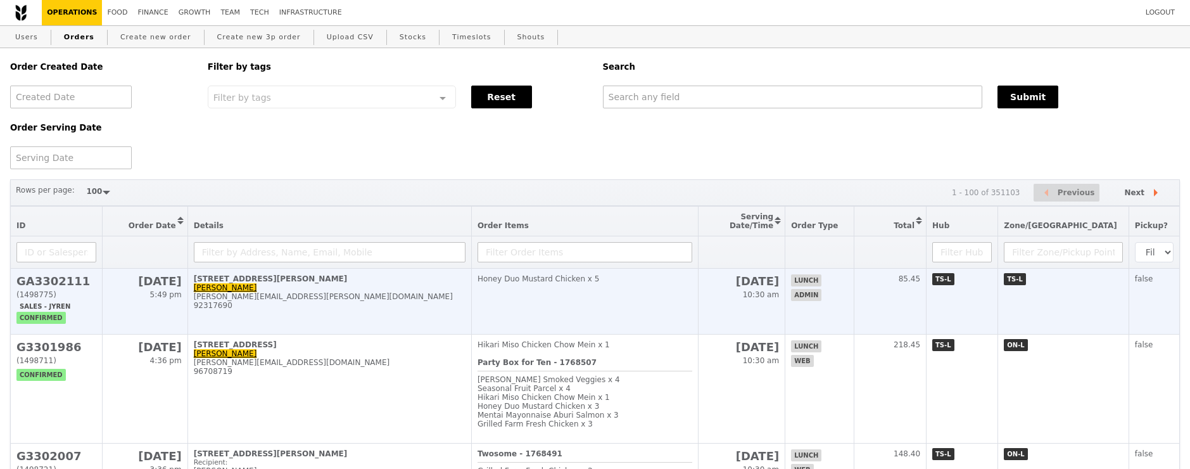
click at [393, 301] on div "[PERSON_NAME][EMAIL_ADDRESS][PERSON_NAME][DOMAIN_NAME]" at bounding box center [330, 296] width 272 height 9
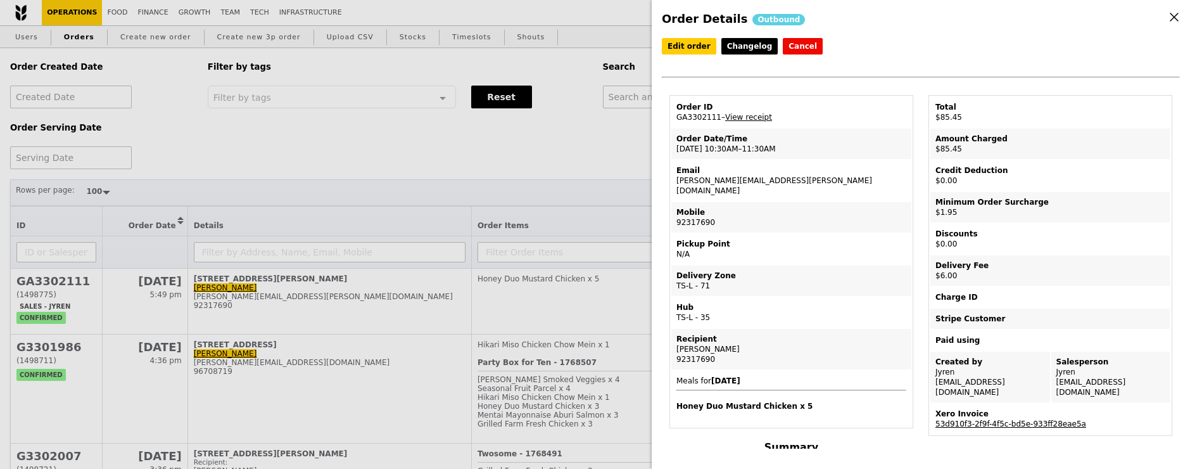
click at [1039, 419] on link "53d910f3-2f9f-4f5c-bd5e-933ff28eae5a" at bounding box center [1010, 423] width 151 height 9
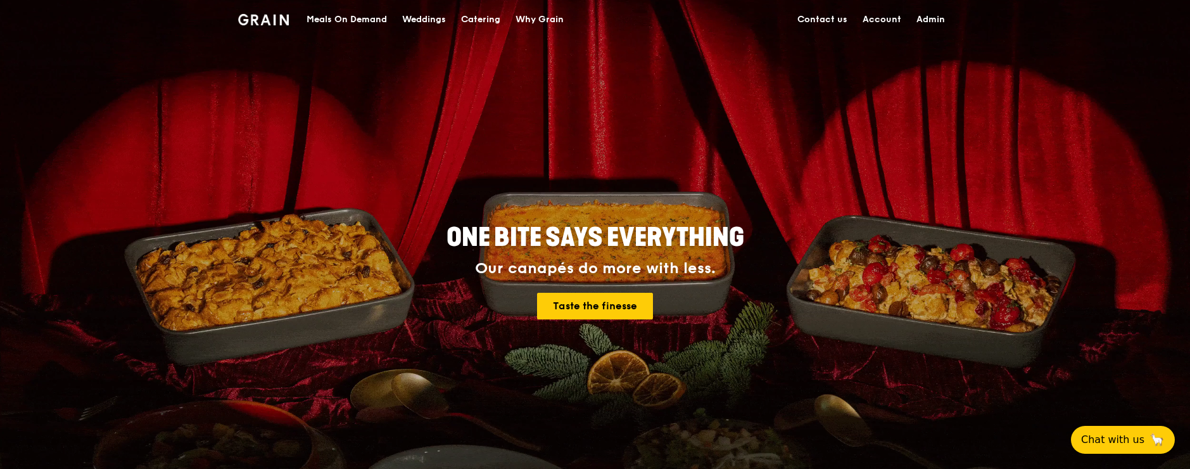
click at [937, 21] on link "Admin" at bounding box center [931, 20] width 44 height 38
select select "100"
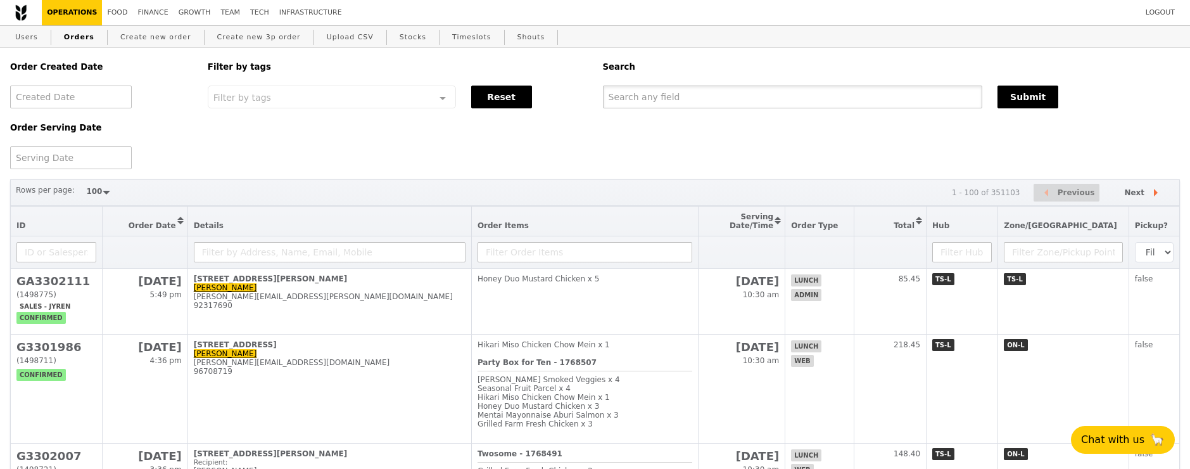
click at [717, 104] on input "text" at bounding box center [793, 96] width 380 height 23
paste input "[EMAIL_ADDRESS][DOMAIN_NAME]"
type input "[EMAIL_ADDRESS][DOMAIN_NAME]"
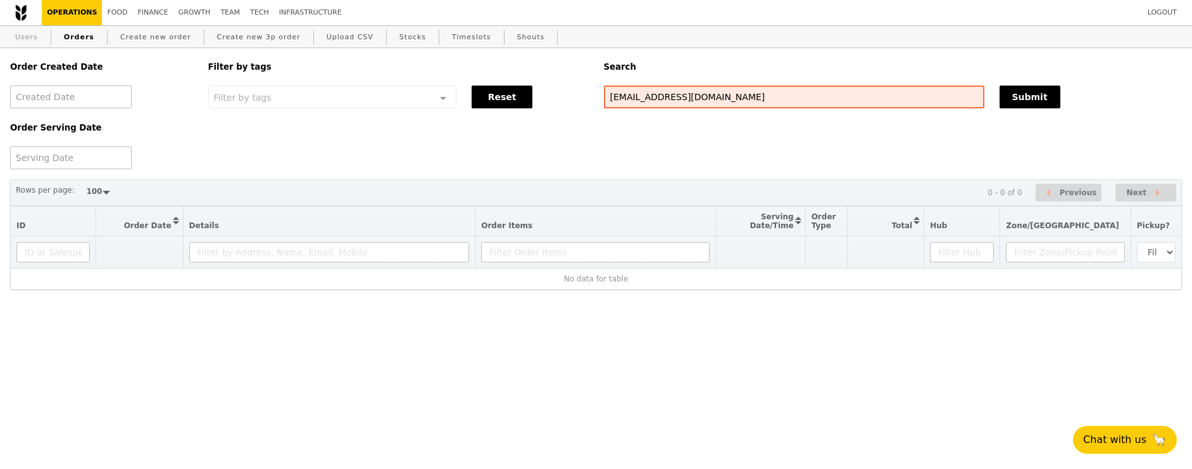
click at [25, 40] on link "Users" at bounding box center [26, 37] width 33 height 23
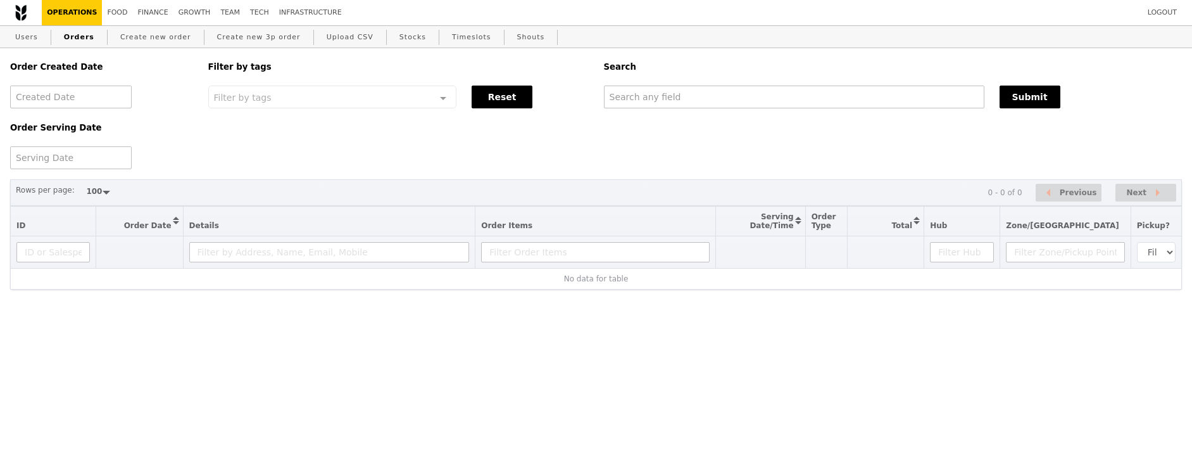
select select "100"
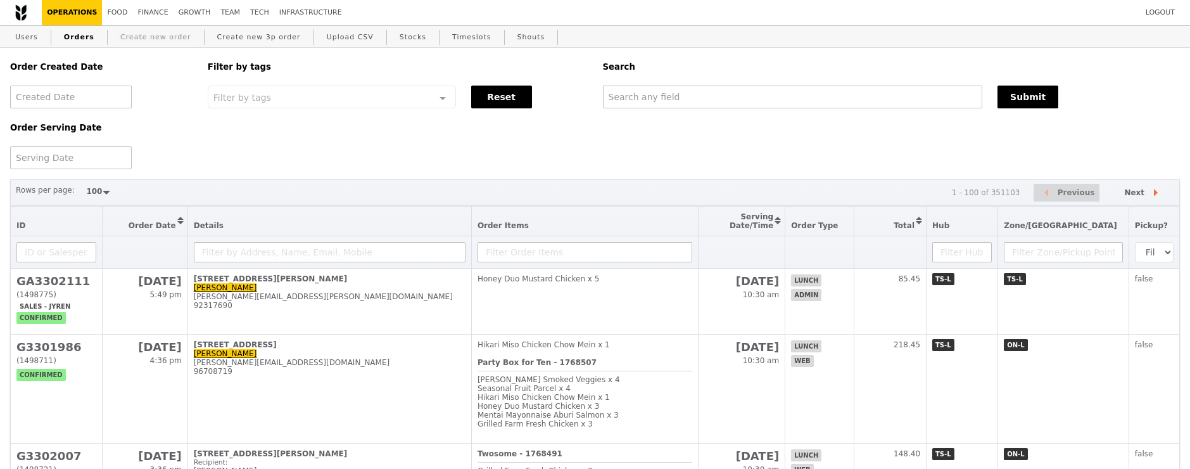
click at [150, 41] on link "Create new order" at bounding box center [155, 37] width 81 height 23
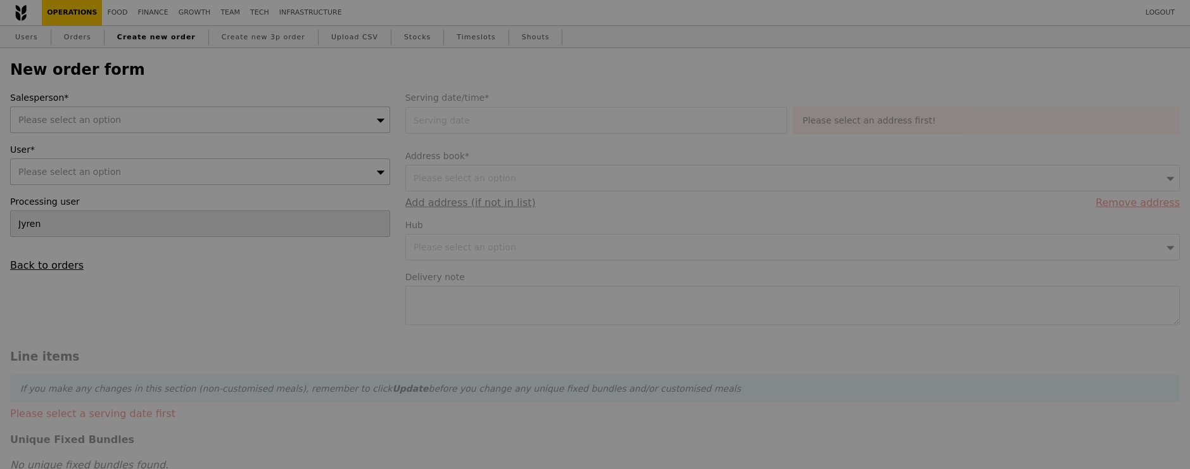
type input "Confirm"
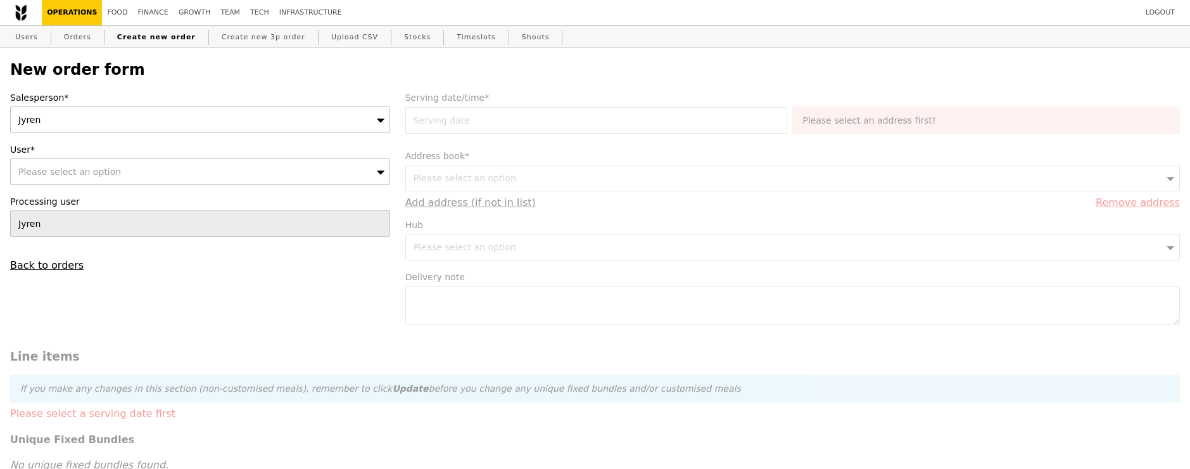
click at [130, 174] on div "Please select an option" at bounding box center [200, 171] width 380 height 27
type input "rachael.goh@prudential.com.sg"
type input "Confirm"
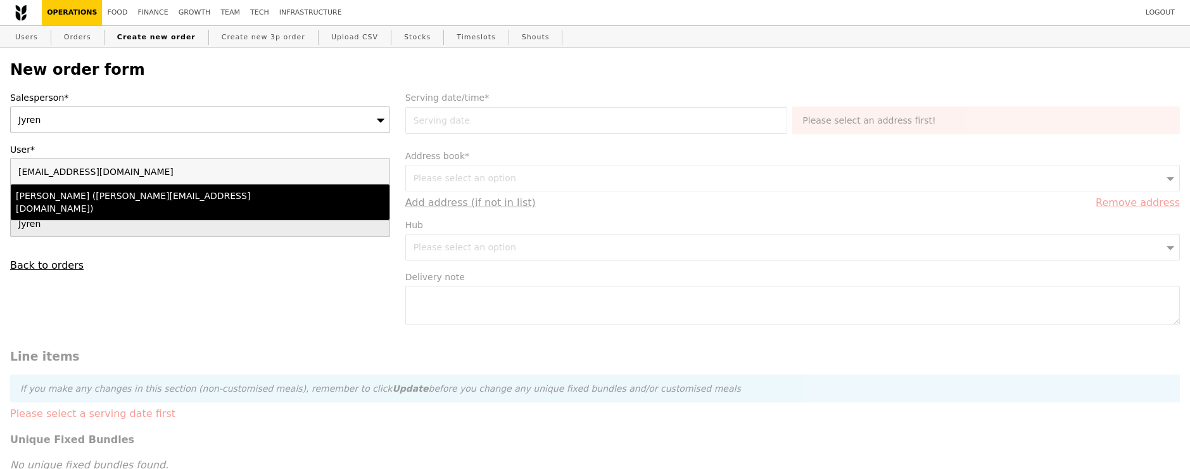
type input "rachael.goh@prudential.com.sg"
click at [163, 197] on div "Rachael Goh (rachael.goh@prudential.com.sg)" at bounding box center [154, 201] width 276 height 25
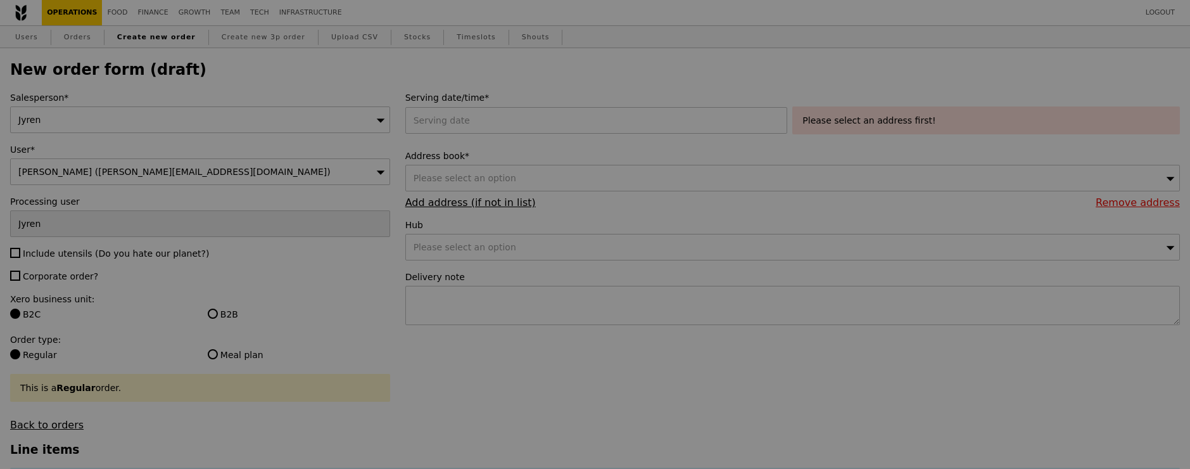
type input "Confirm"
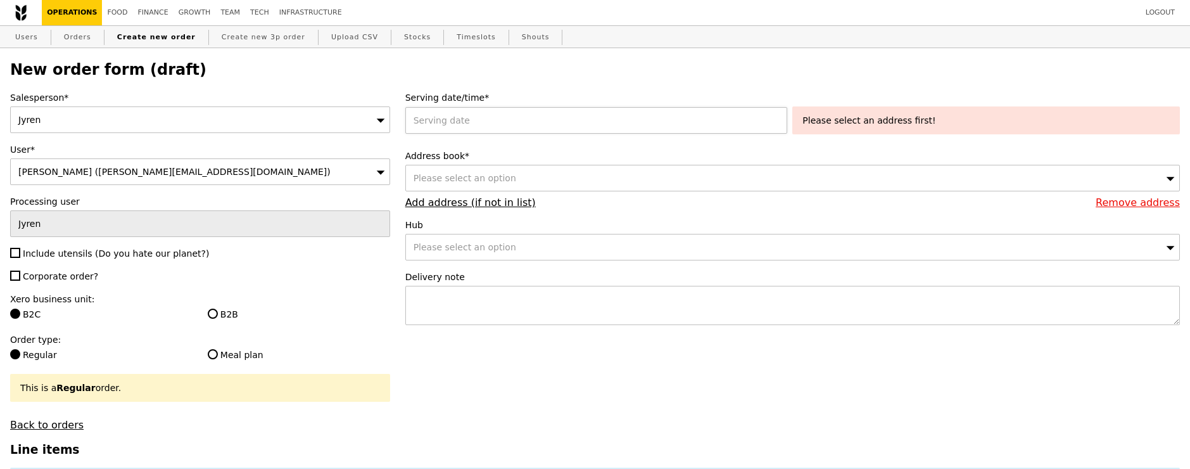
click at [537, 123] on div at bounding box center [599, 120] width 388 height 27
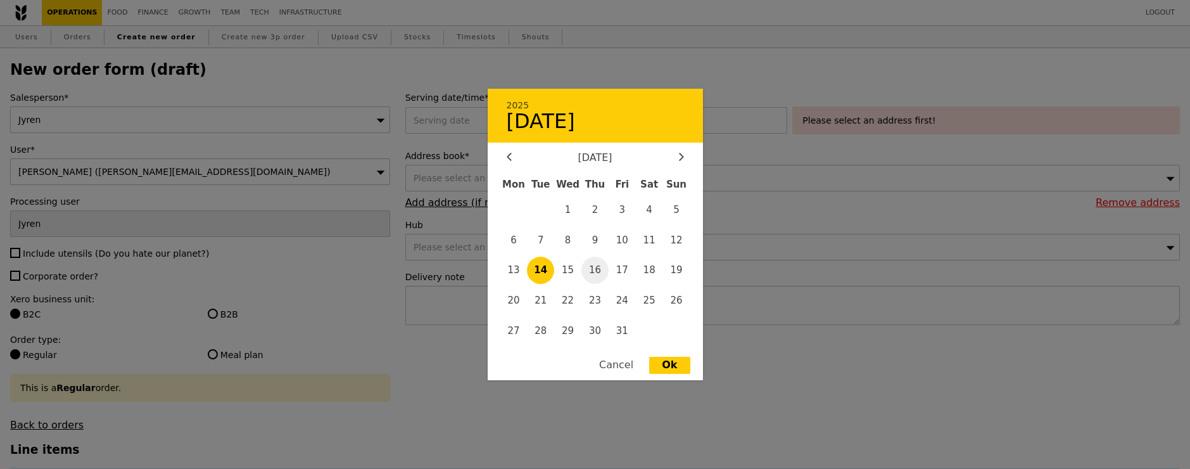
click at [596, 270] on span "16" at bounding box center [594, 269] width 27 height 27
type input "16 Oct 2025"
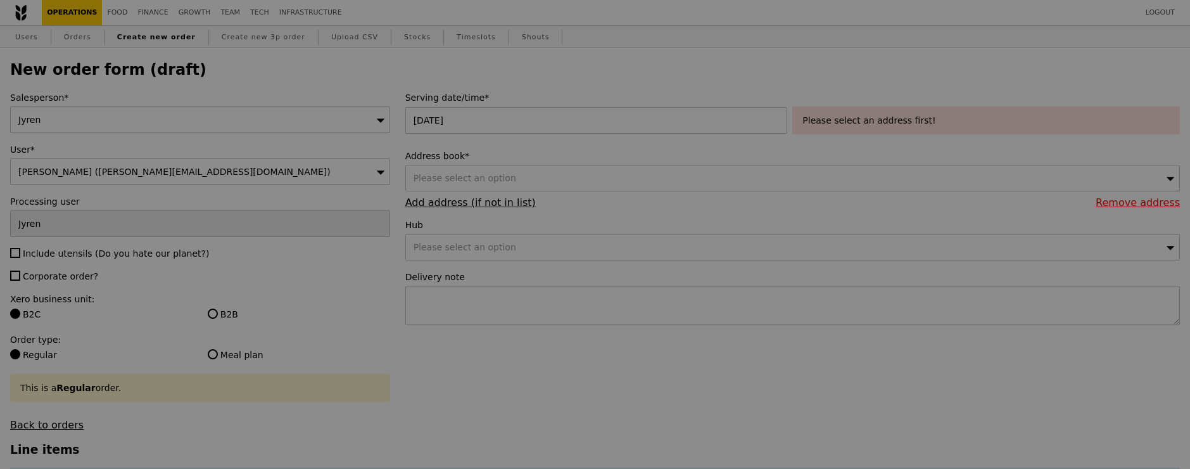
type input "Confirm"
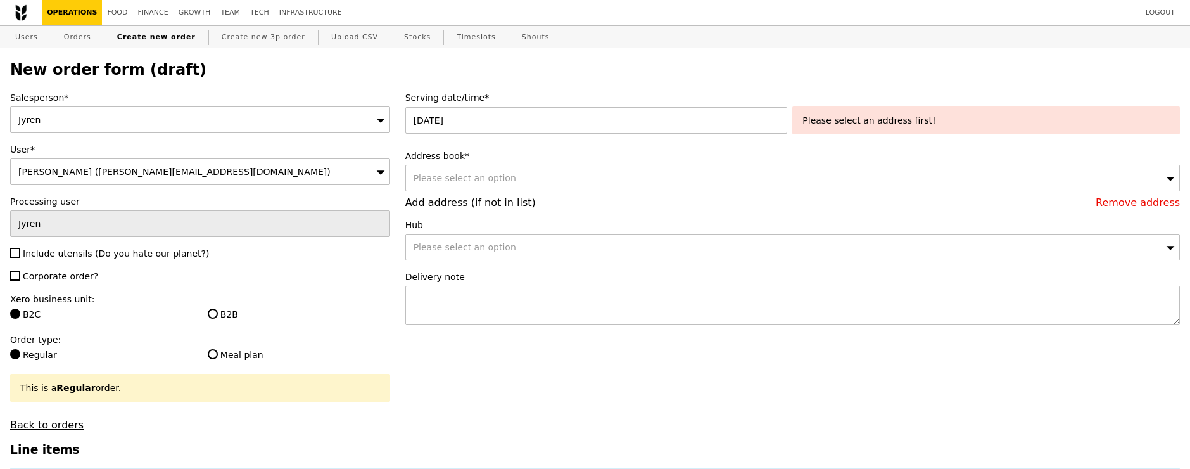
click at [823, 184] on div "Please select an option" at bounding box center [792, 178] width 775 height 27
type input "119245"
click at [690, 174] on input "119245" at bounding box center [792, 177] width 773 height 25
type input "1"
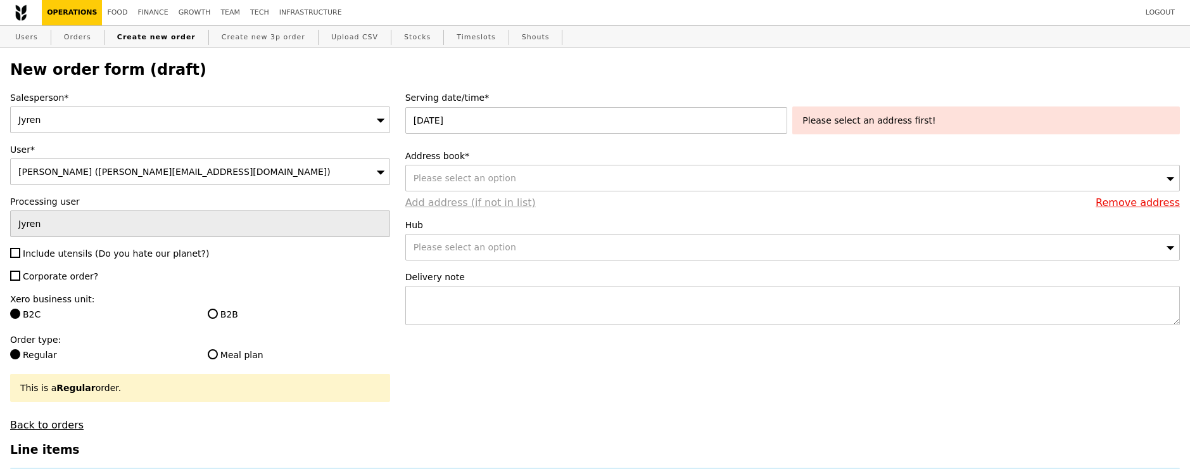
click at [437, 204] on link "Add address (if not in list)" at bounding box center [470, 202] width 130 height 12
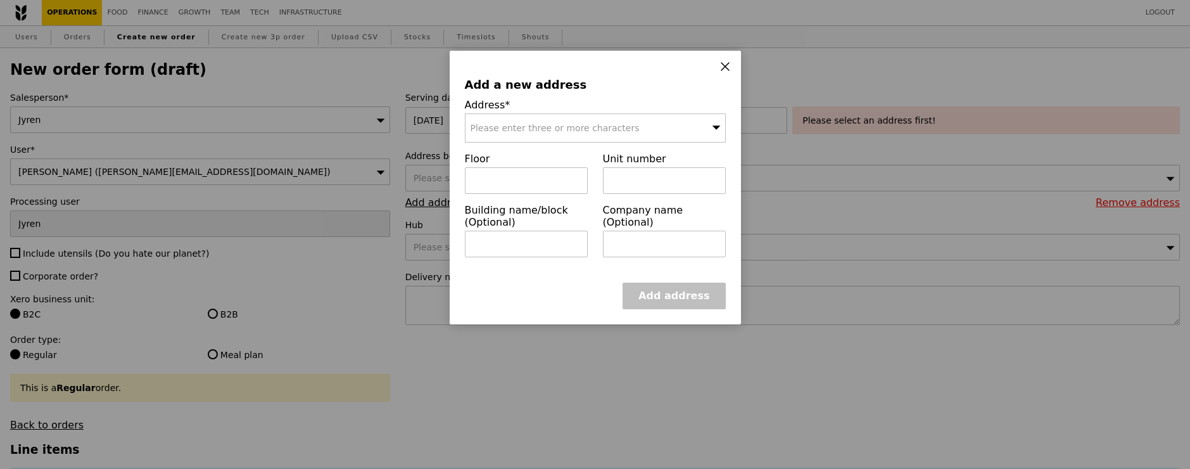
click at [571, 117] on div "Please enter three or more characters" at bounding box center [595, 127] width 261 height 29
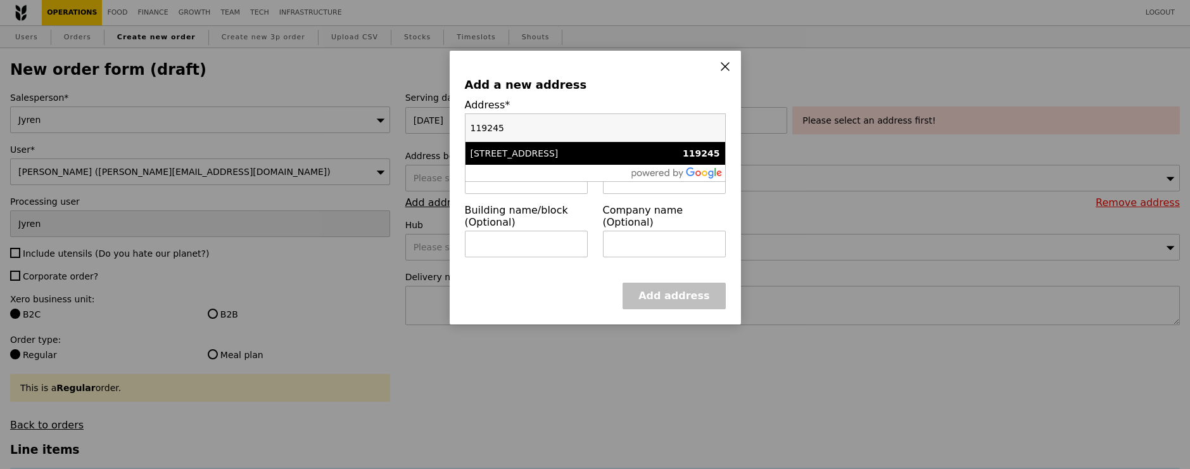
type input "119245"
click at [554, 148] on div "15 Kent Ridge Drive" at bounding box center [564, 153] width 187 height 13
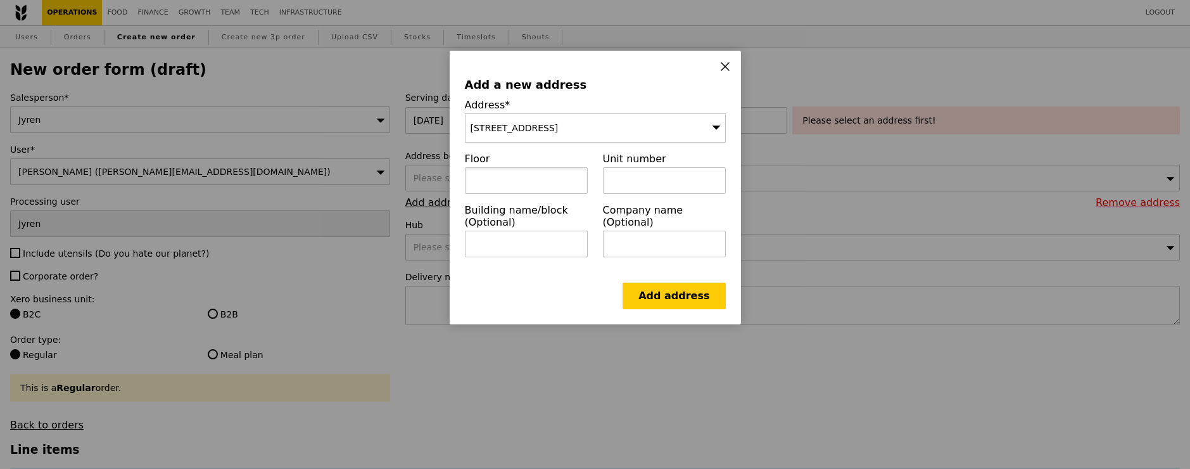
click at [519, 188] on input "text" at bounding box center [526, 180] width 123 height 27
type input "1"
click at [631, 179] on input "text" at bounding box center [664, 180] width 123 height 27
click at [534, 244] on input "text" at bounding box center [526, 244] width 123 height 27
paste input "Mochtar Riady Building"
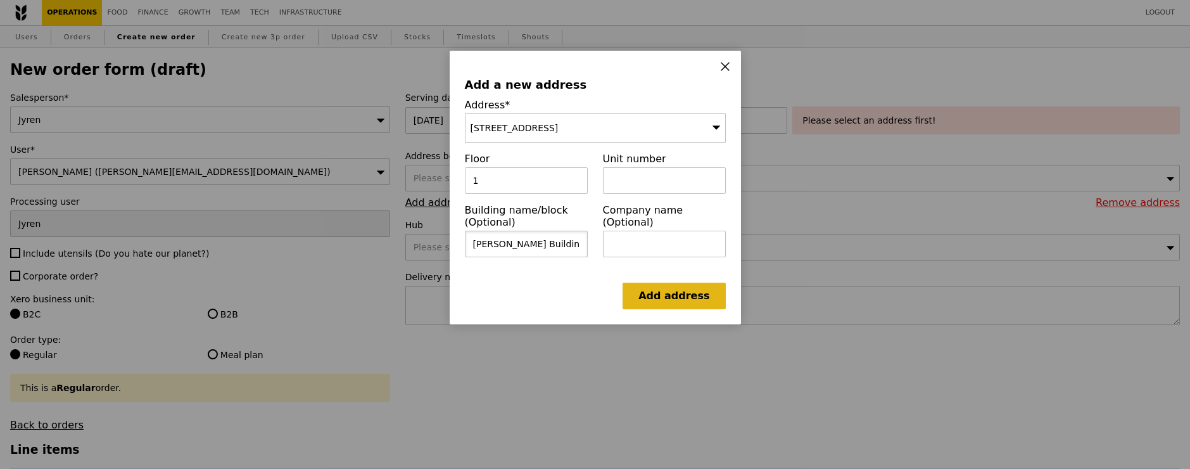
type input "Mochtar Riady Building"
click at [674, 282] on link "Add address" at bounding box center [674, 295] width 103 height 27
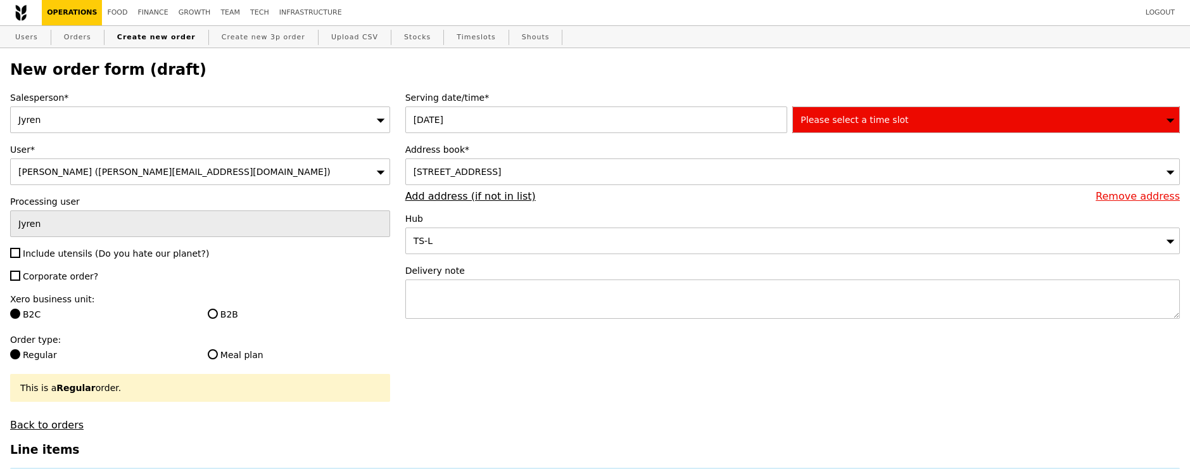
click at [936, 118] on div "Please select a time slot" at bounding box center [986, 119] width 388 height 27
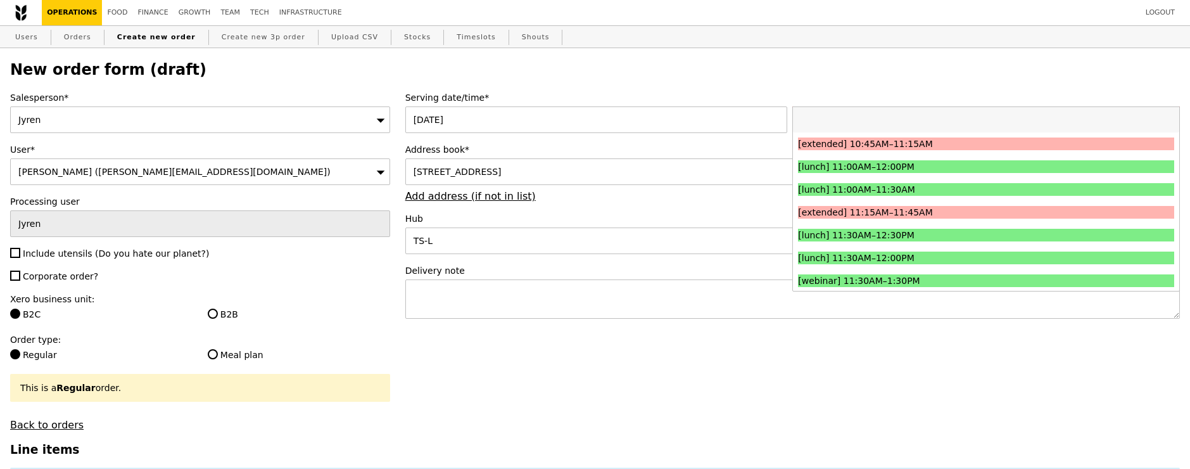
scroll to position [389, 0]
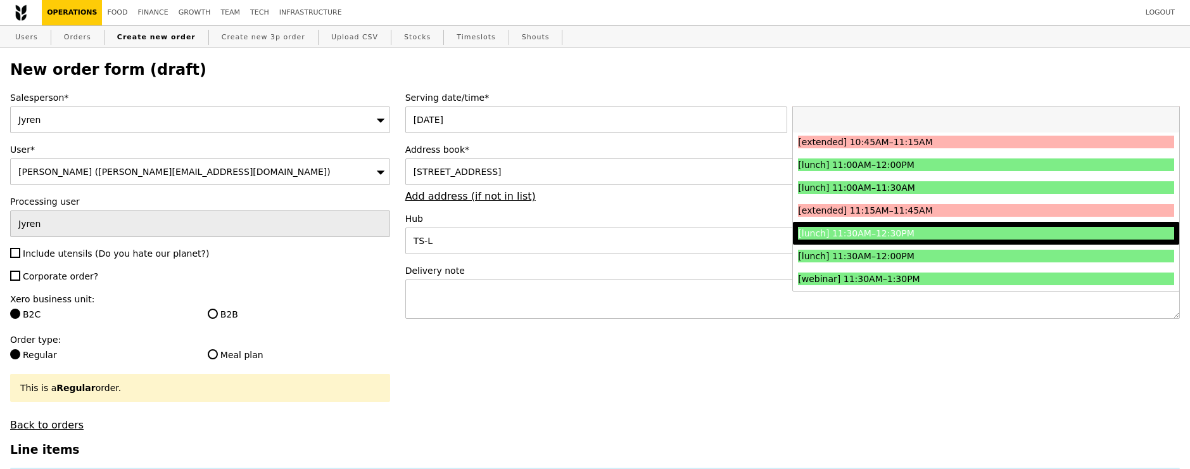
click at [911, 229] on div "[lunch] 11:30AM–12:30PM" at bounding box center [939, 233] width 282 height 13
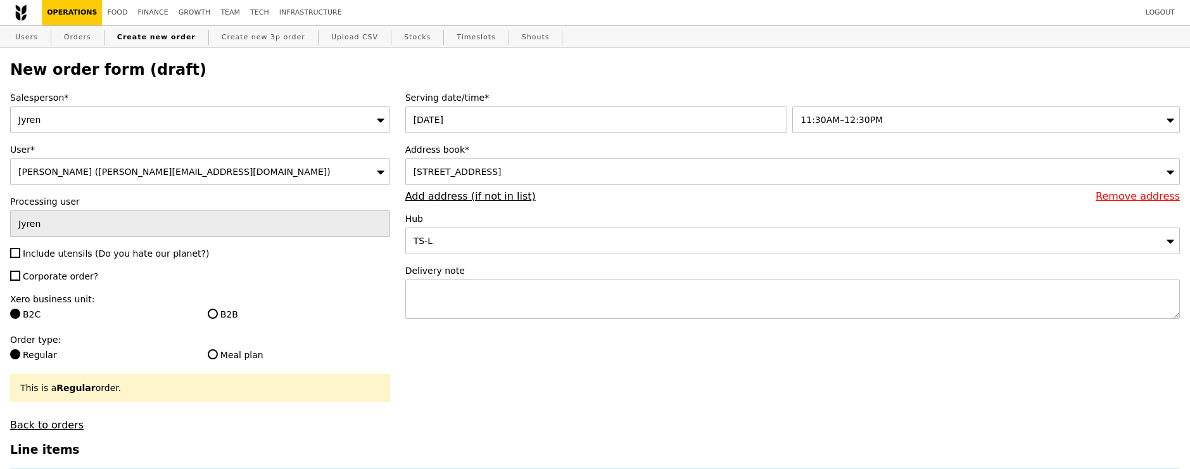
type input "Confirm"
click at [15, 255] on input "Include utensils (Do you hate our planet?)" at bounding box center [15, 253] width 10 height 10
checkbox input "true"
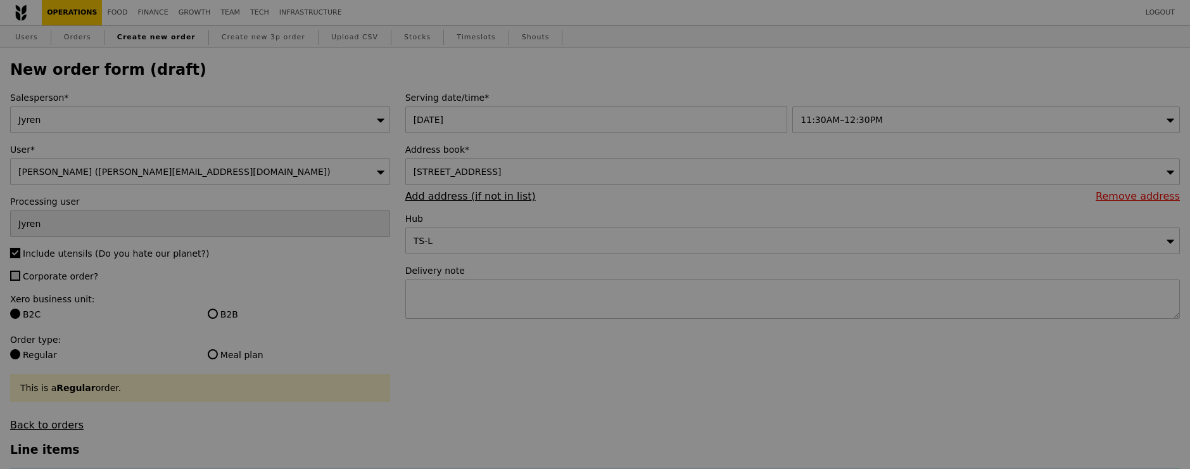
type input "Confirm"
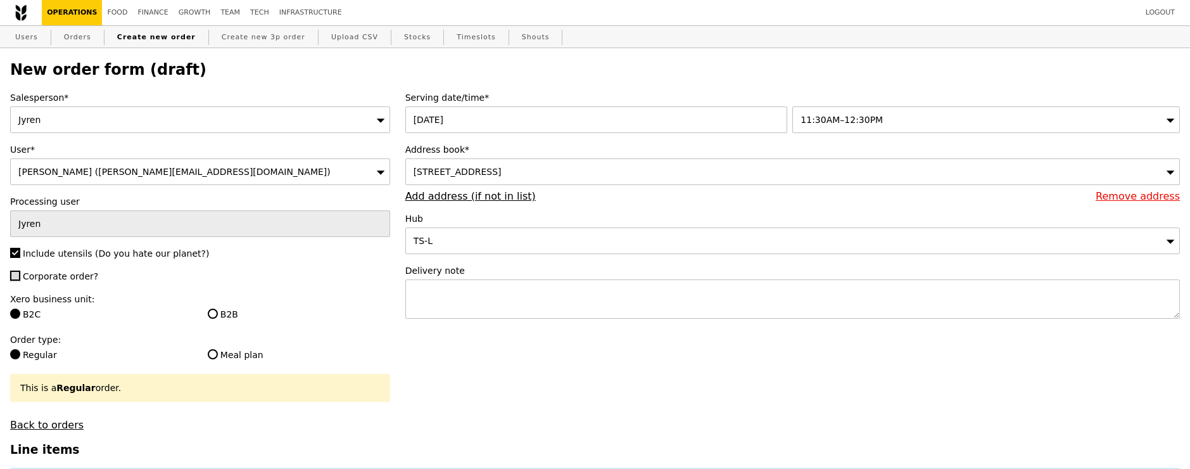
click at [15, 274] on input "Corporate order?" at bounding box center [15, 275] width 10 height 10
checkbox input "true"
click at [212, 312] on input "B2B" at bounding box center [213, 313] width 10 height 10
radio input "true"
type input "Loading..."
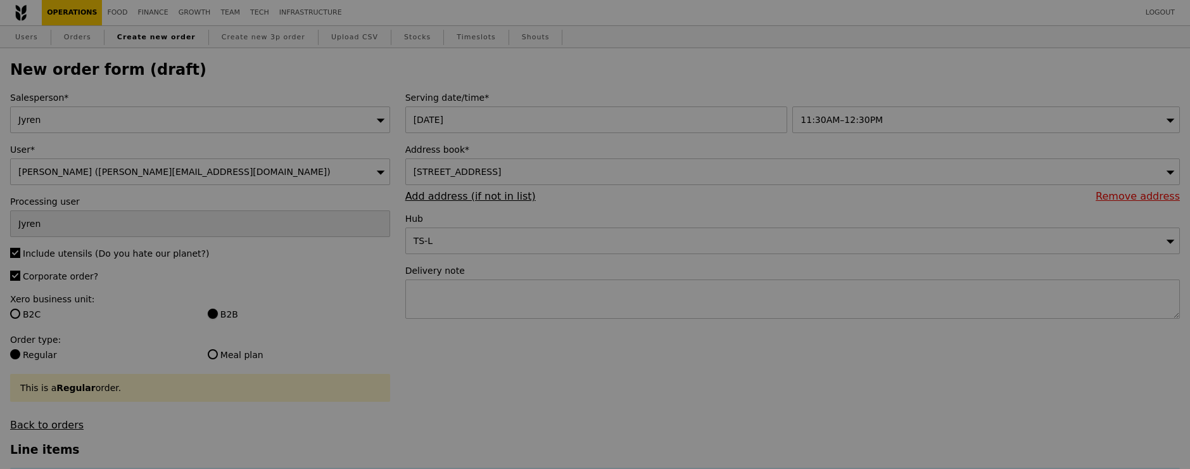
type input "13.76"
type input "15.00"
type input "Confirm"
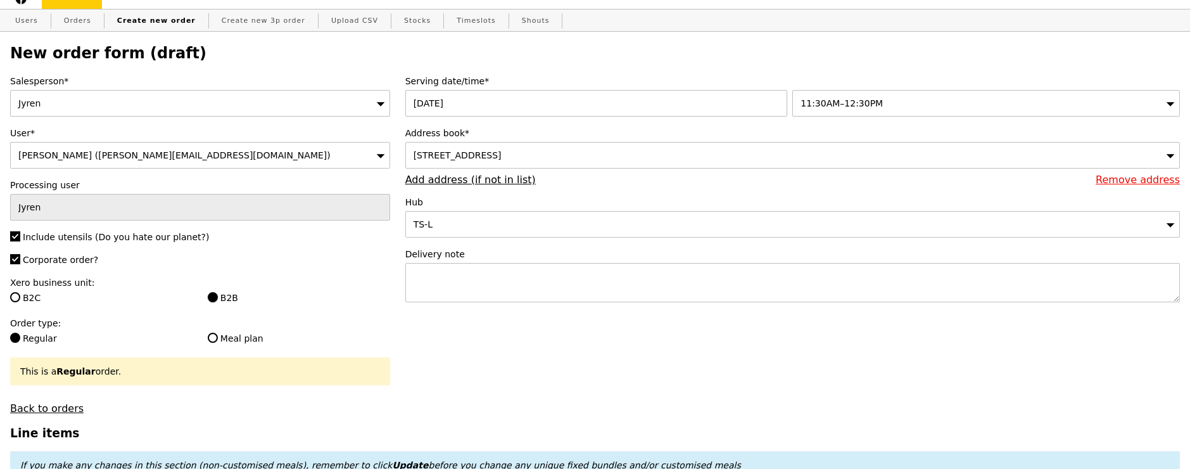
scroll to position [0, 0]
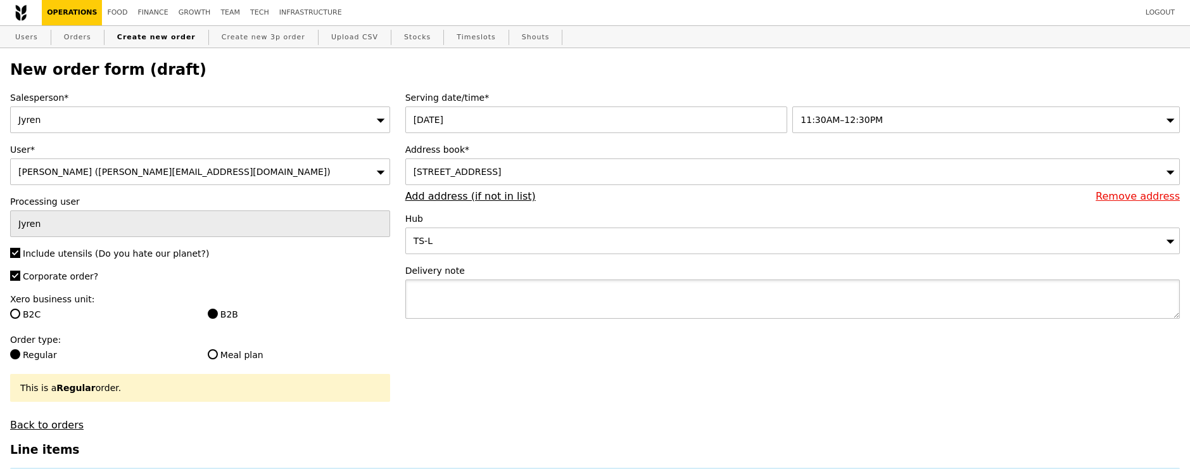
click at [546, 298] on textarea at bounding box center [792, 298] width 775 height 39
paste textarea "National University of Singapore – Business School."
type textarea "National University of Singapore – Business School."
type input "Confirm"
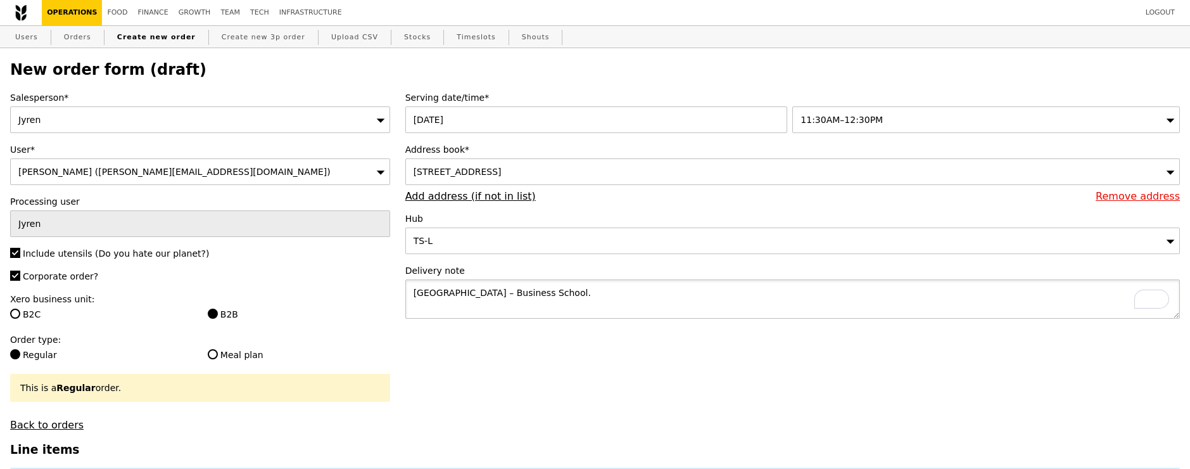
click at [656, 298] on textarea "National University of Singapore – Business School." at bounding box center [792, 298] width 775 height 39
paste textarea "Mochtar Riady Building, 15 Kent Ridge Dr, 119245 (Loading bay at L1)"
type textarea "National University of Singapore – Business School.Mochtar Riady Building, 15 K…"
type input "Confirm"
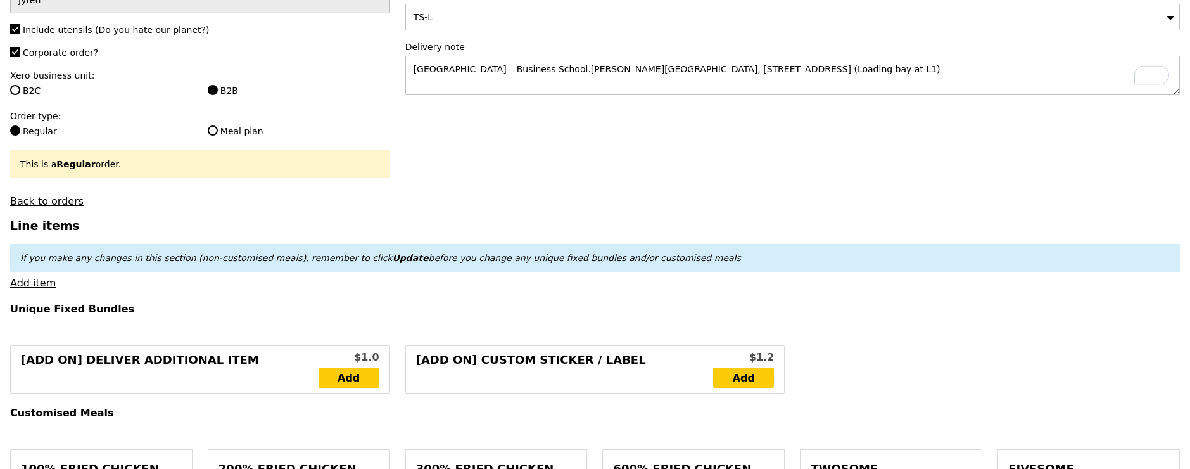
scroll to position [207, 0]
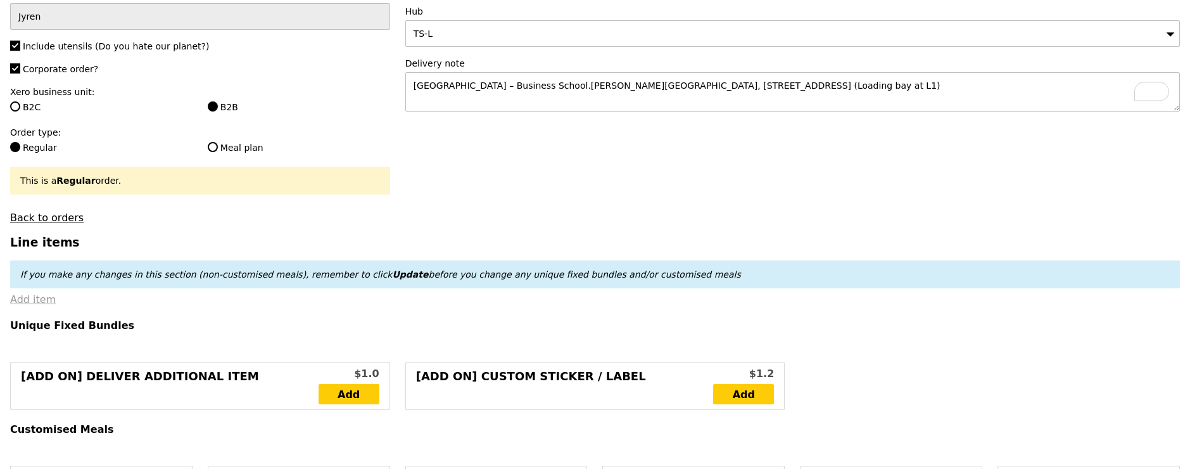
click at [40, 298] on link "Add item" at bounding box center [33, 299] width 46 height 12
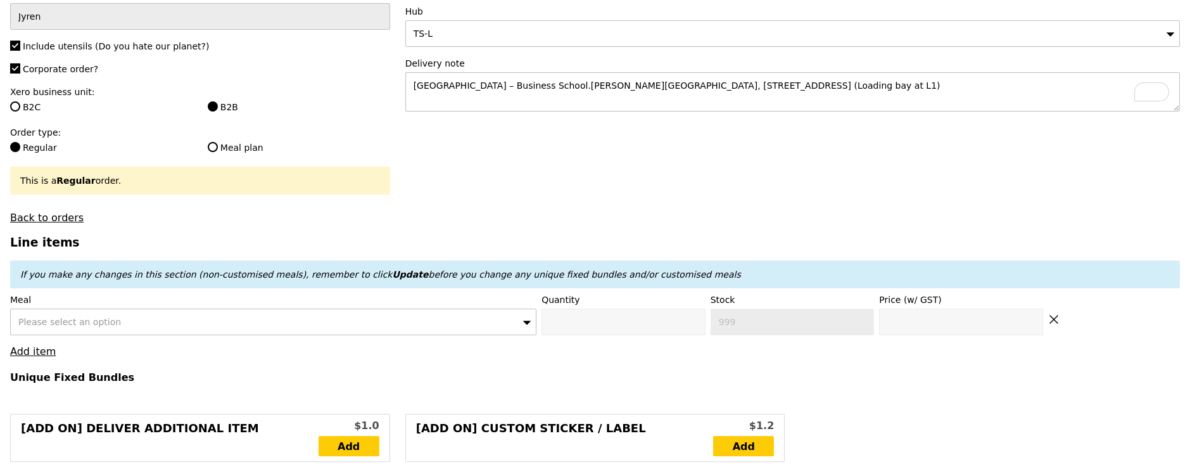
click at [330, 315] on div "Please select an option" at bounding box center [273, 321] width 526 height 27
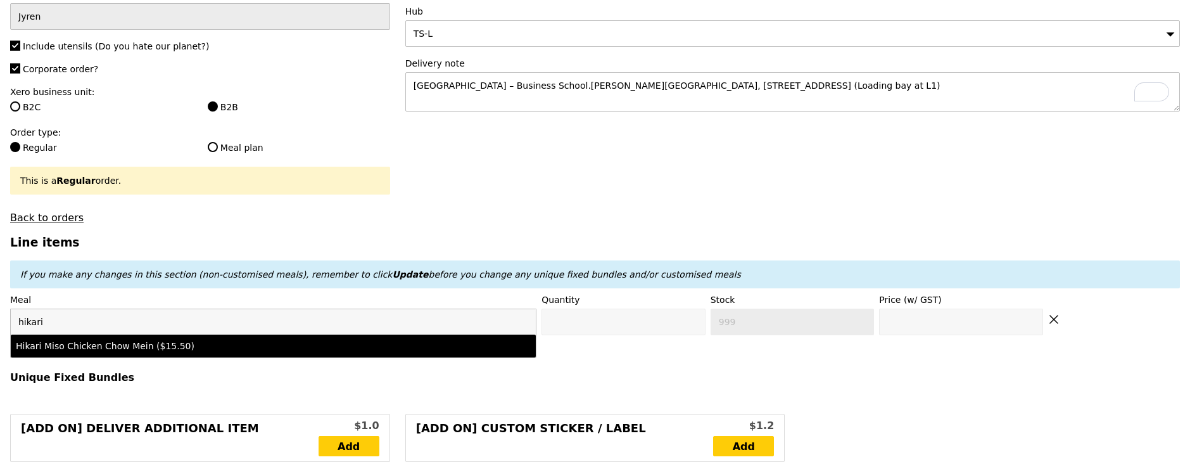
type input "hikari"
click at [329, 335] on li "Hikari Miso Chicken Chow Mein ($15.50)" at bounding box center [273, 345] width 525 height 23
type input "Confirm anyway"
type input "0"
type input "478"
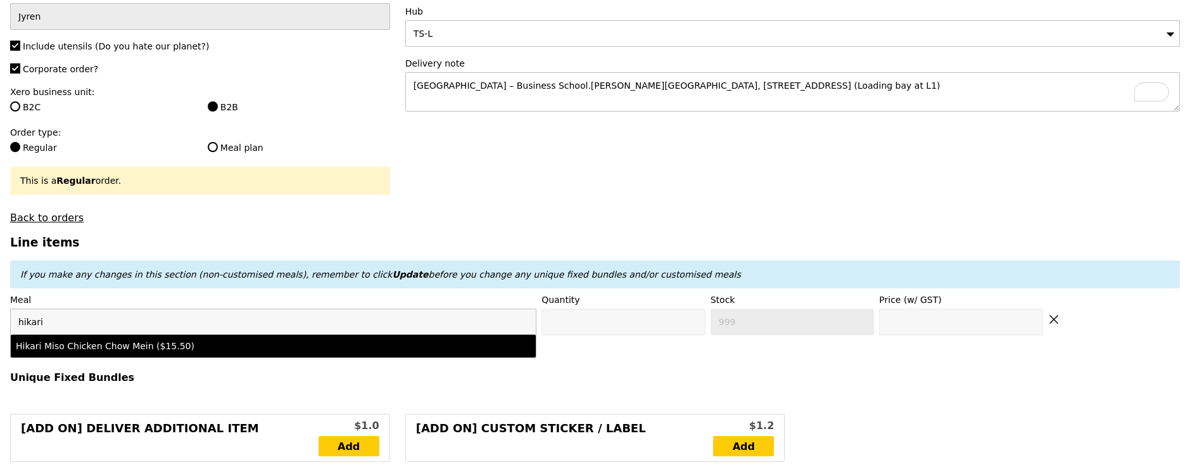
type input "15.5"
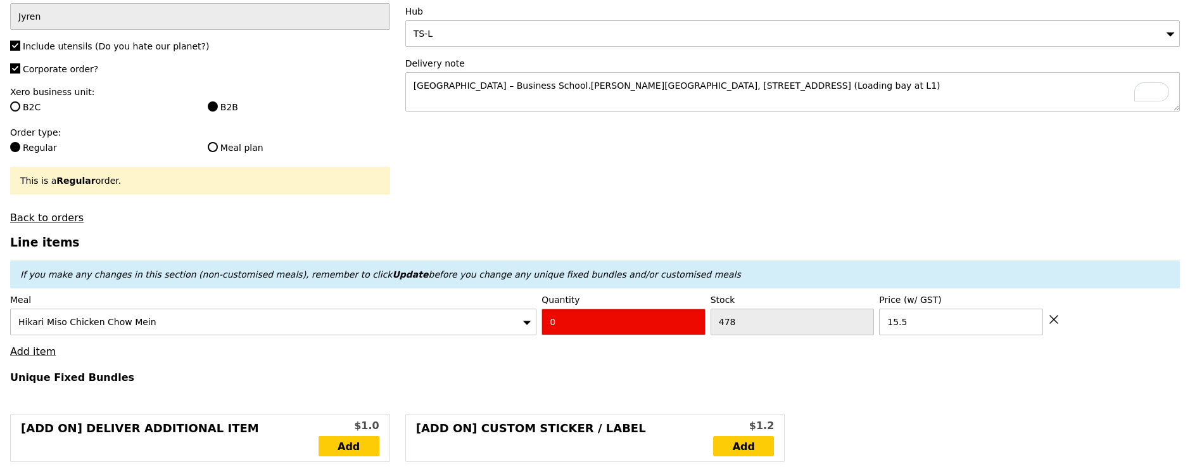
click at [610, 323] on input "0" at bounding box center [623, 321] width 164 height 27
type input "Confirm"
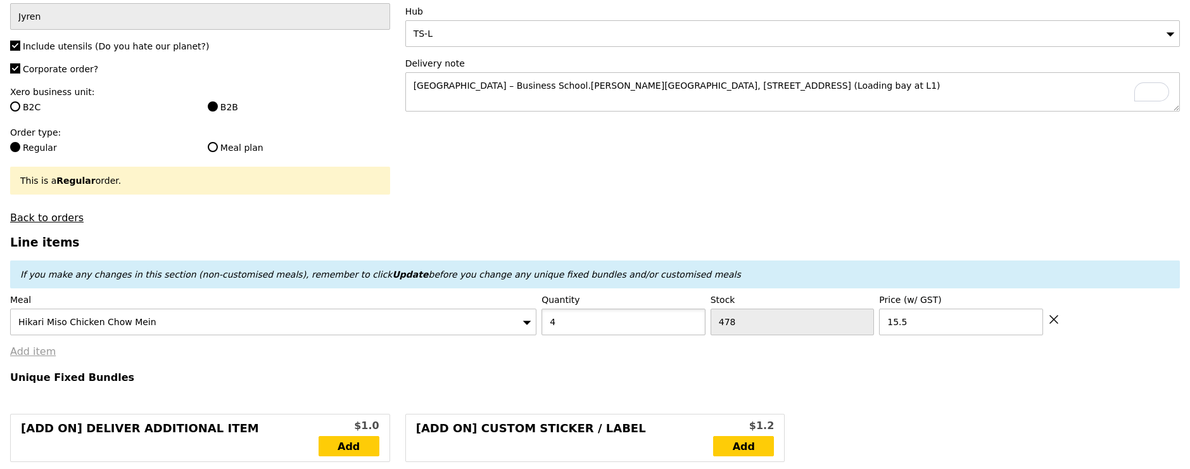
type input "4"
click at [47, 349] on link "Add item" at bounding box center [33, 351] width 46 height 12
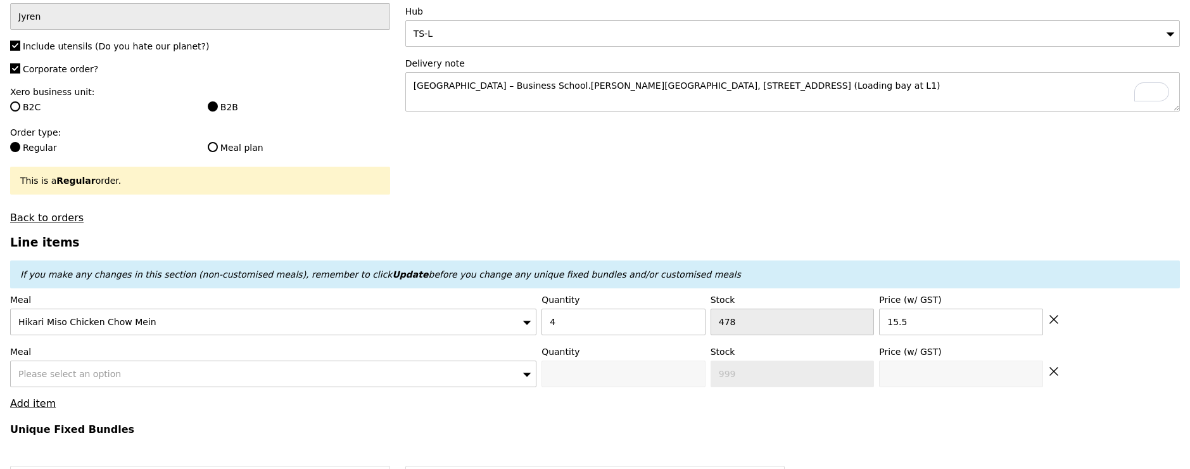
type input "Loading..."
click at [49, 369] on span "Please select an option" at bounding box center [69, 374] width 103 height 10
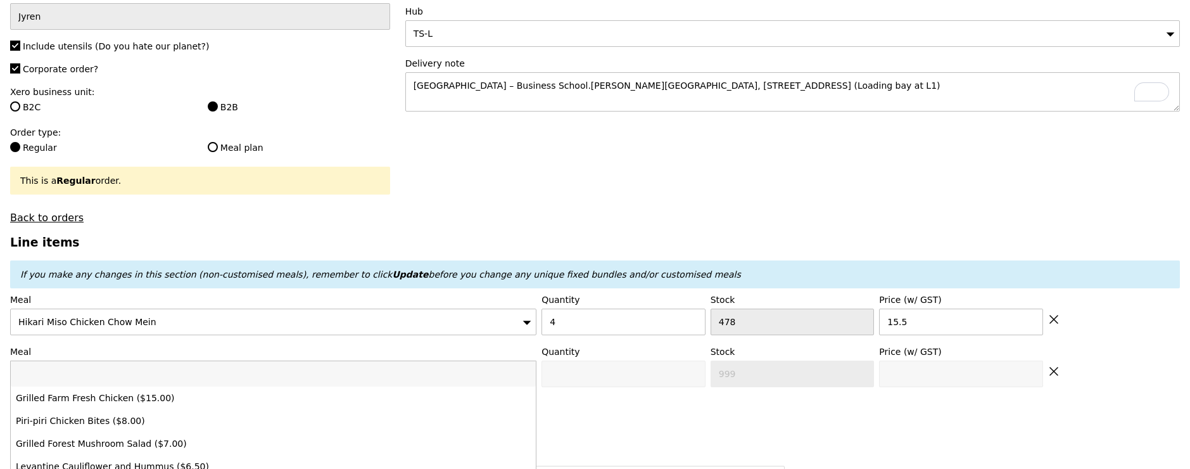
type input "62.00"
type input "12.06"
type input "13.15"
type input "75.15"
type input "Confirm"
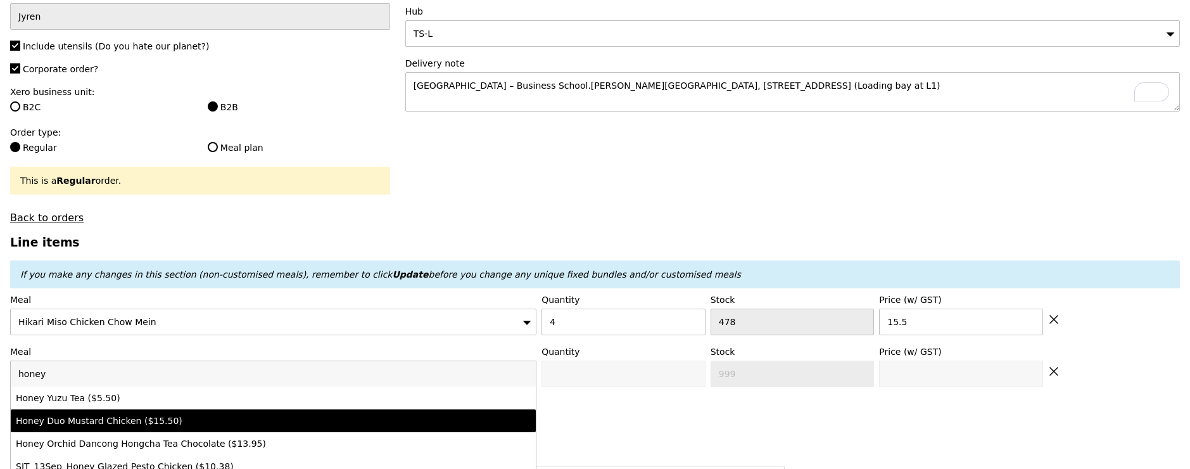
type input "honey"
click at [105, 422] on div "Honey Duo Mustard Chicken ($15.50)" at bounding box center [209, 420] width 386 height 13
type input "Confirm anyway"
type input "0"
type input "428"
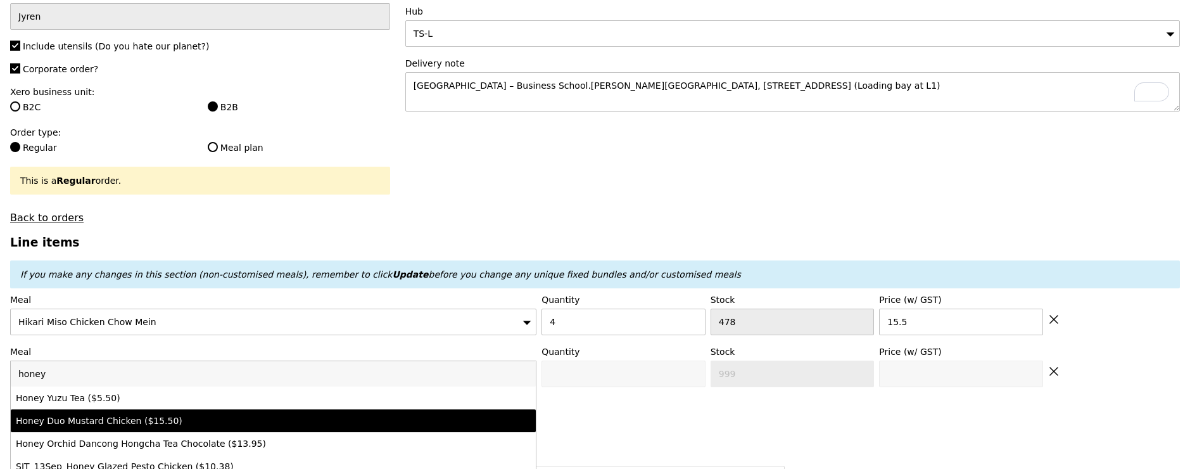
type input "15.5"
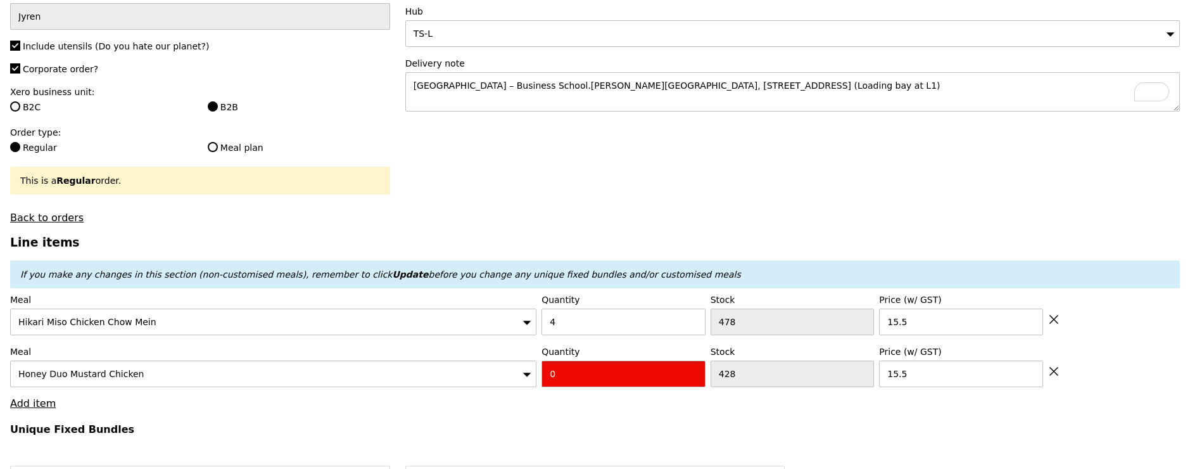
click at [598, 379] on input "0" at bounding box center [623, 373] width 164 height 27
type input "Confirm"
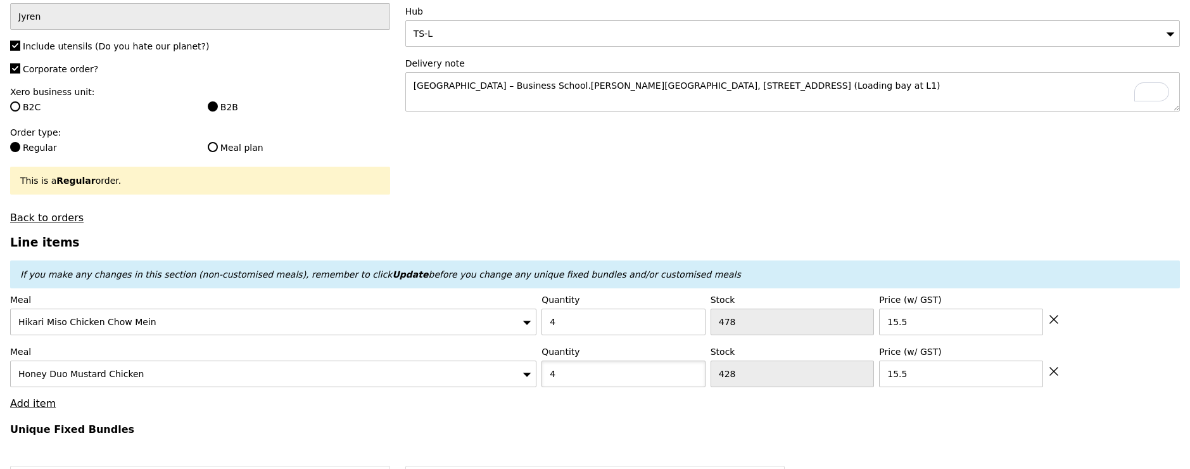
type input "4"
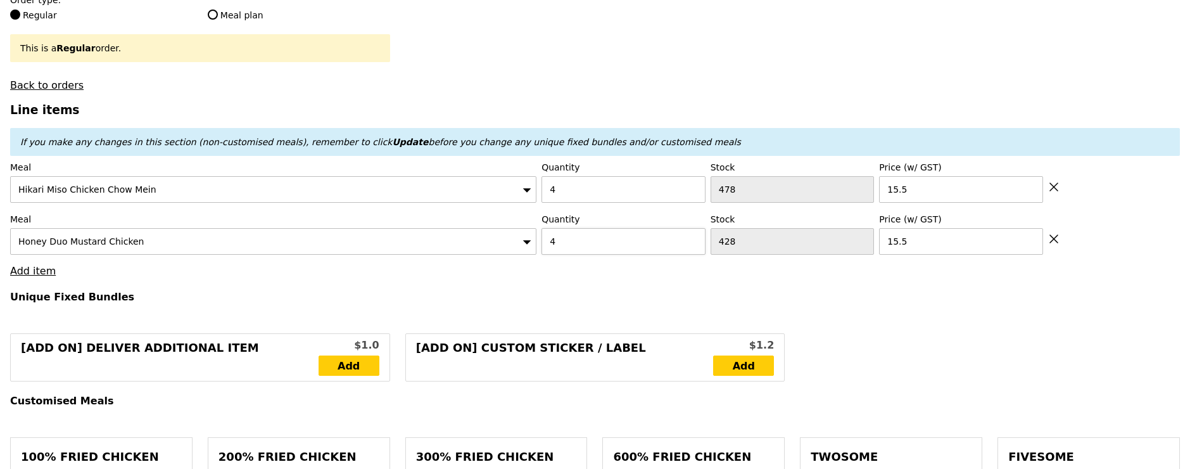
scroll to position [362, 0]
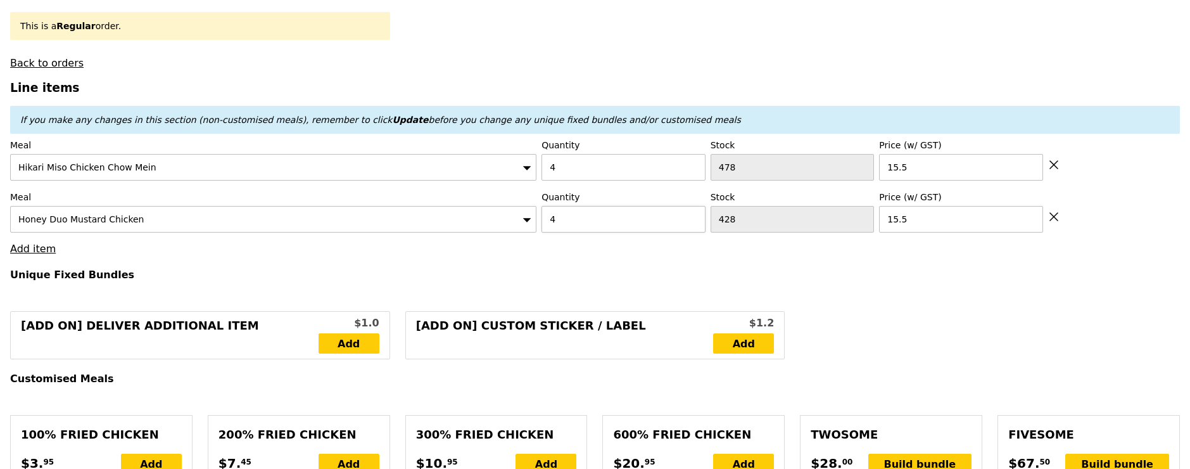
type input "Loading..."
type input "124.00"
type input "6.38"
type input "6.95"
type input "130.95"
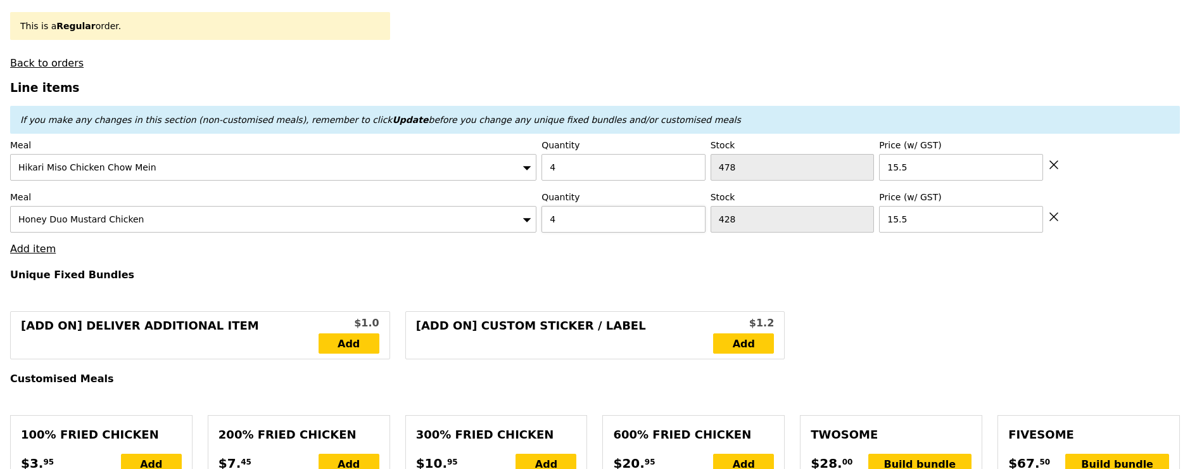
type input "Confirm"
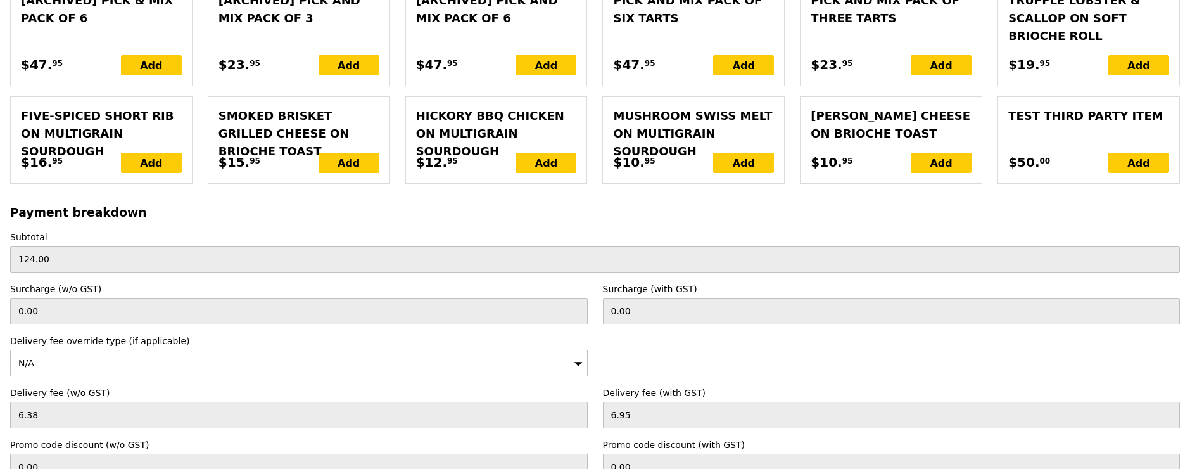
scroll to position [2949, 0]
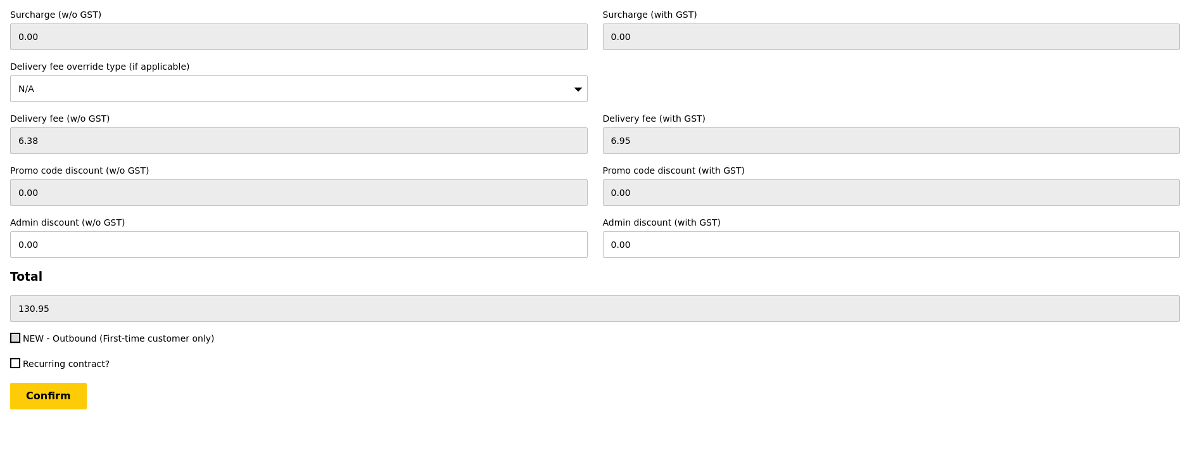
click at [18, 335] on input "NEW - Outbound (First-time customer only)" at bounding box center [15, 337] width 10 height 10
checkbox input "true"
click at [44, 396] on input "Confirm" at bounding box center [48, 396] width 77 height 27
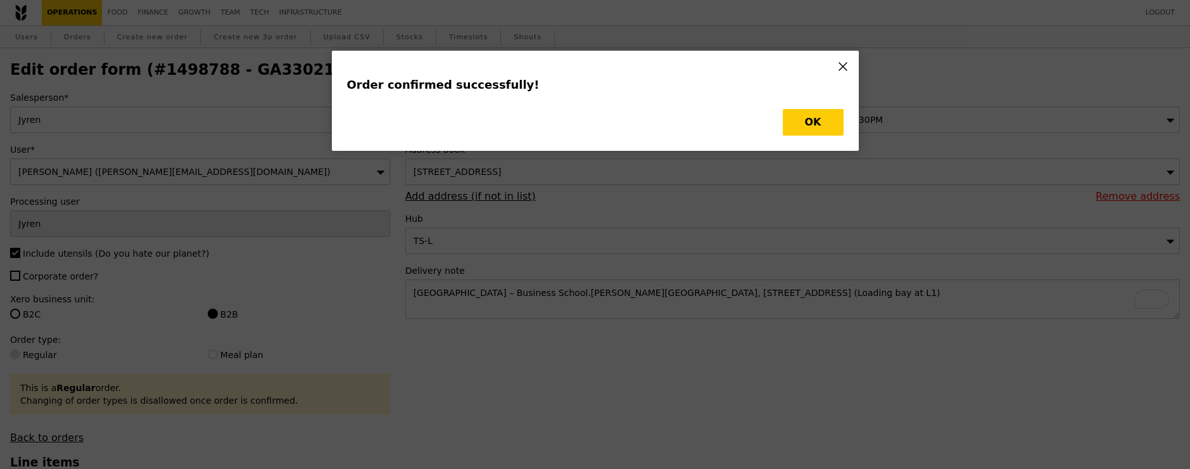
type input "Loading..."
checkbox input "false"
type input "428"
type input "15.50"
type input "478"
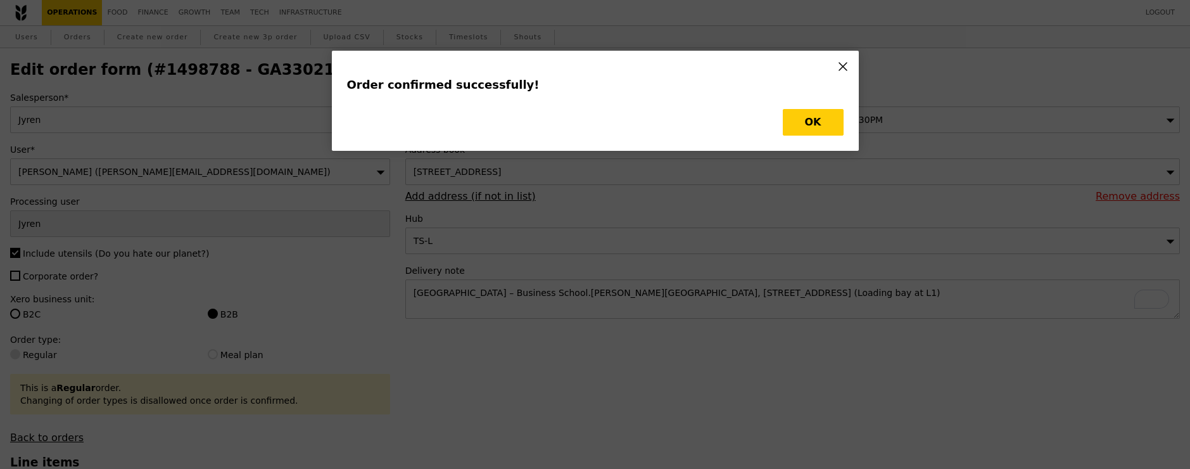
type input "15.50"
click at [824, 113] on button "OK" at bounding box center [813, 122] width 61 height 27
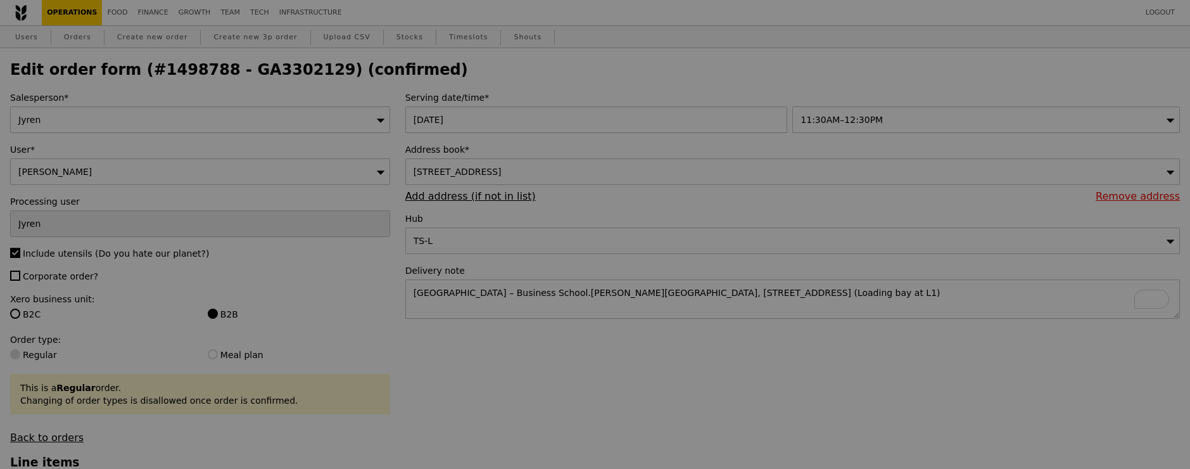
type input "424"
type input "474"
type input "Update"
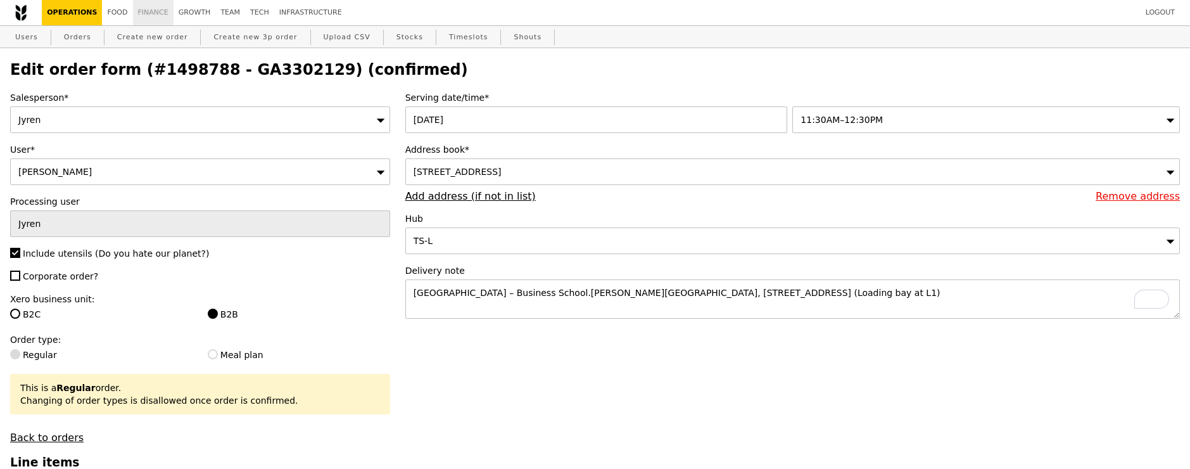
click at [141, 16] on link "Finance" at bounding box center [153, 12] width 41 height 25
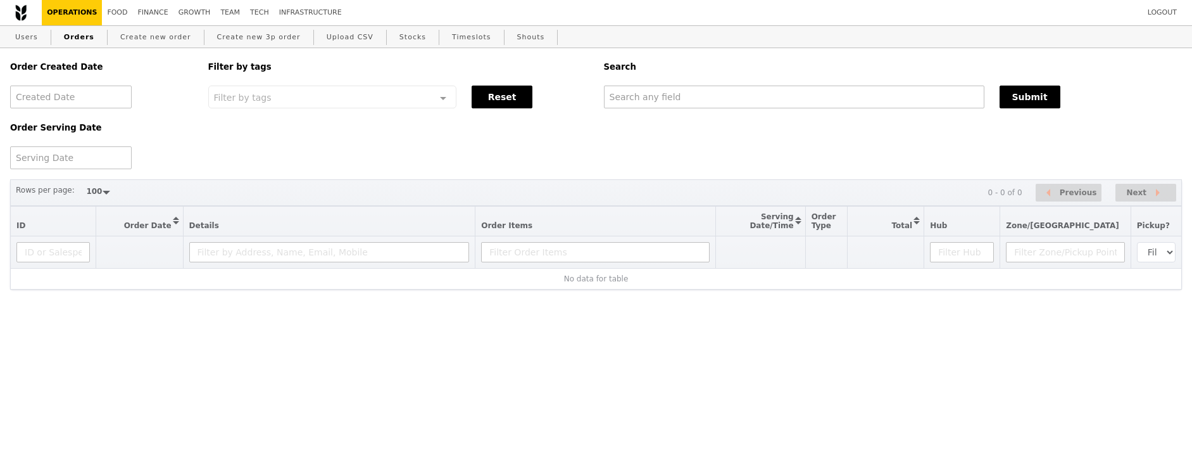
select select "100"
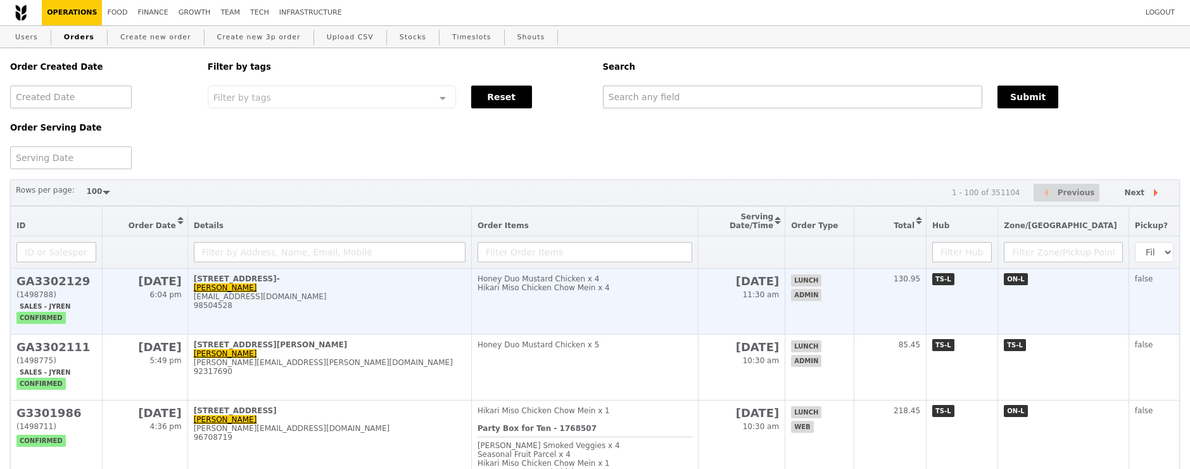
click at [356, 296] on div "rachael.goh@prudential.com.sg" at bounding box center [330, 296] width 272 height 9
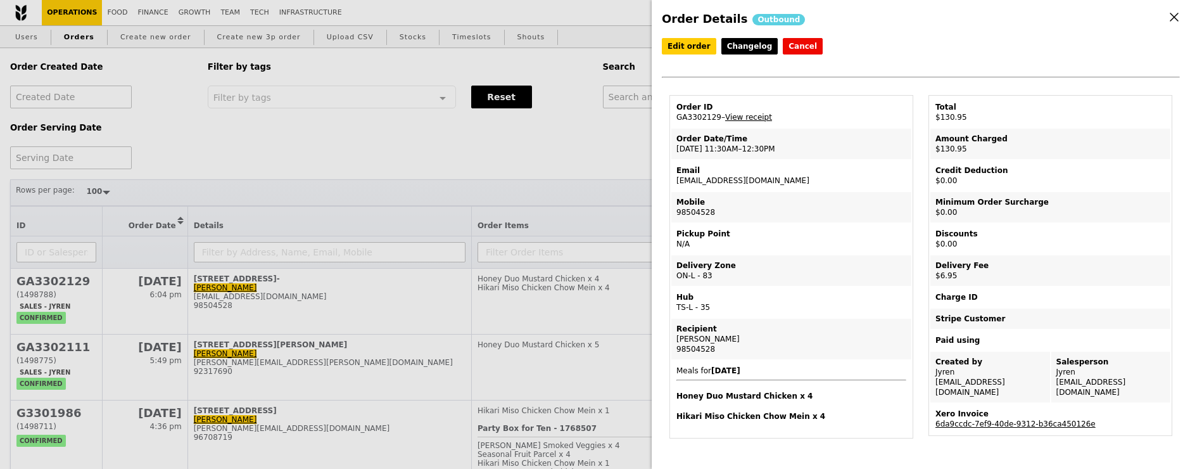
click at [754, 114] on link "View receipt" at bounding box center [748, 117] width 47 height 9
click at [1048, 419] on link "6da9ccdc-7ef9-40de-9312-b36ca450126e" at bounding box center [1015, 423] width 160 height 9
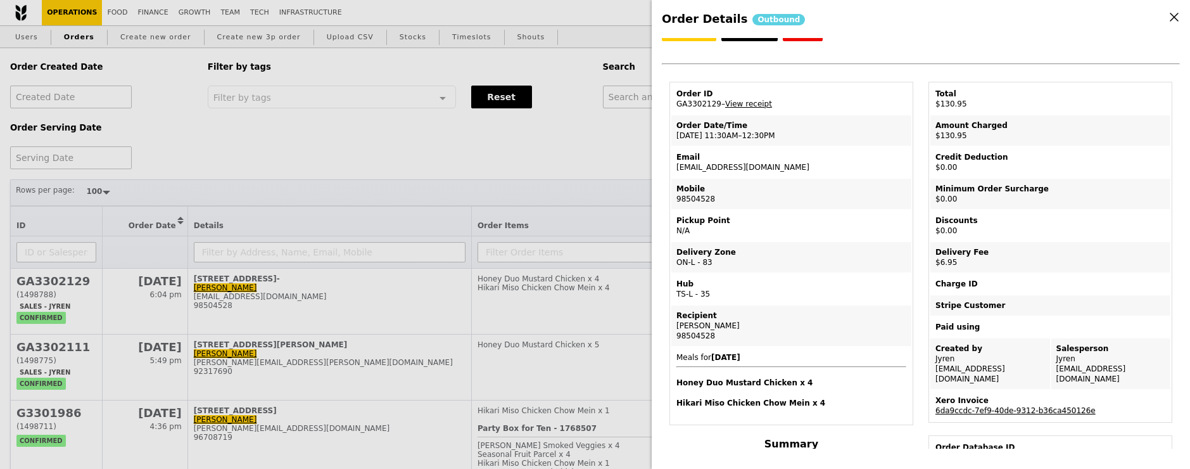
scroll to position [12, 0]
